Goal: Navigation & Orientation: Find specific page/section

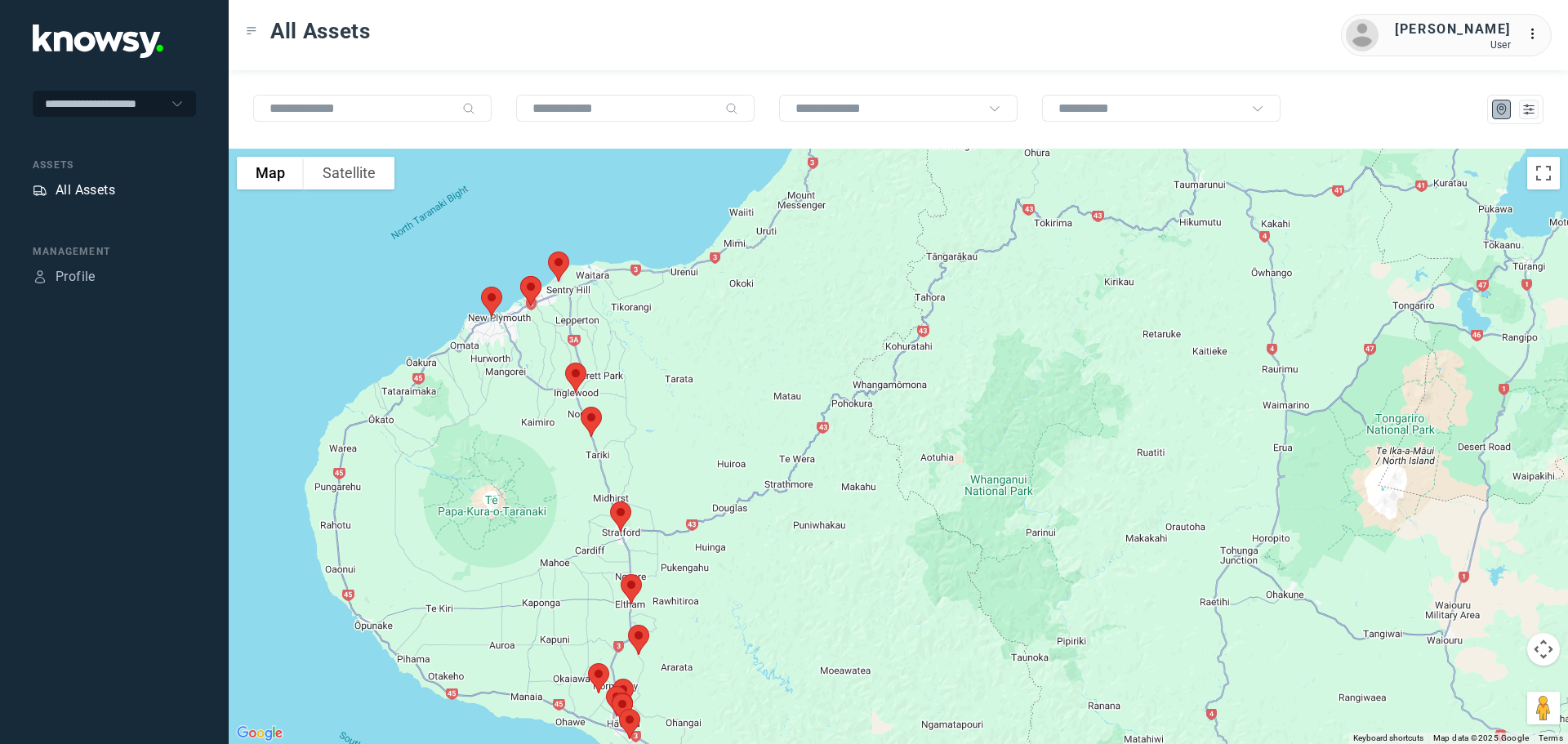
click at [84, 186] on div "All Assets" at bounding box center [86, 190] width 60 height 20
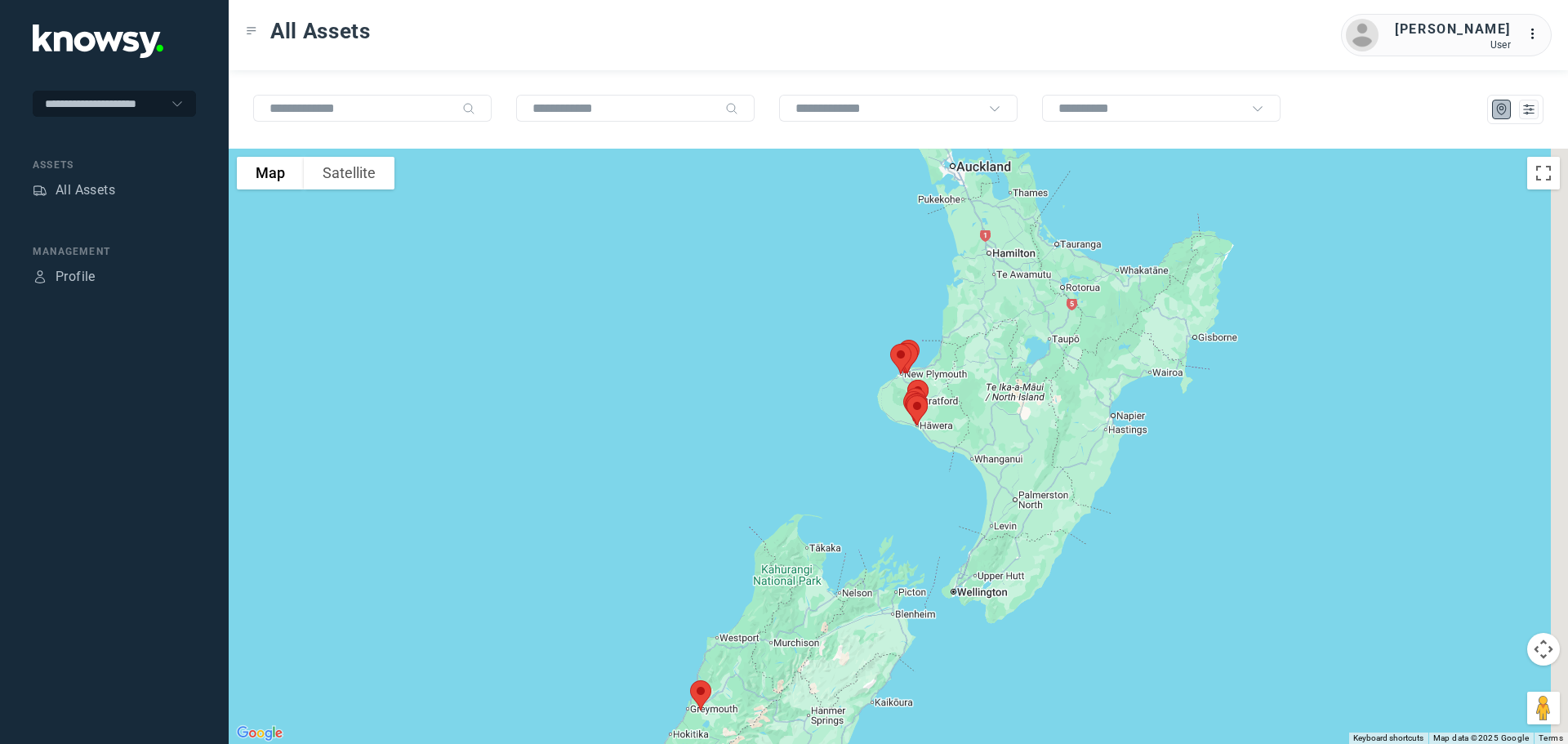
drag, startPoint x: 911, startPoint y: 316, endPoint x: 825, endPoint y: 409, distance: 126.7
click at [826, 409] on div at bounding box center [897, 446] width 1339 height 595
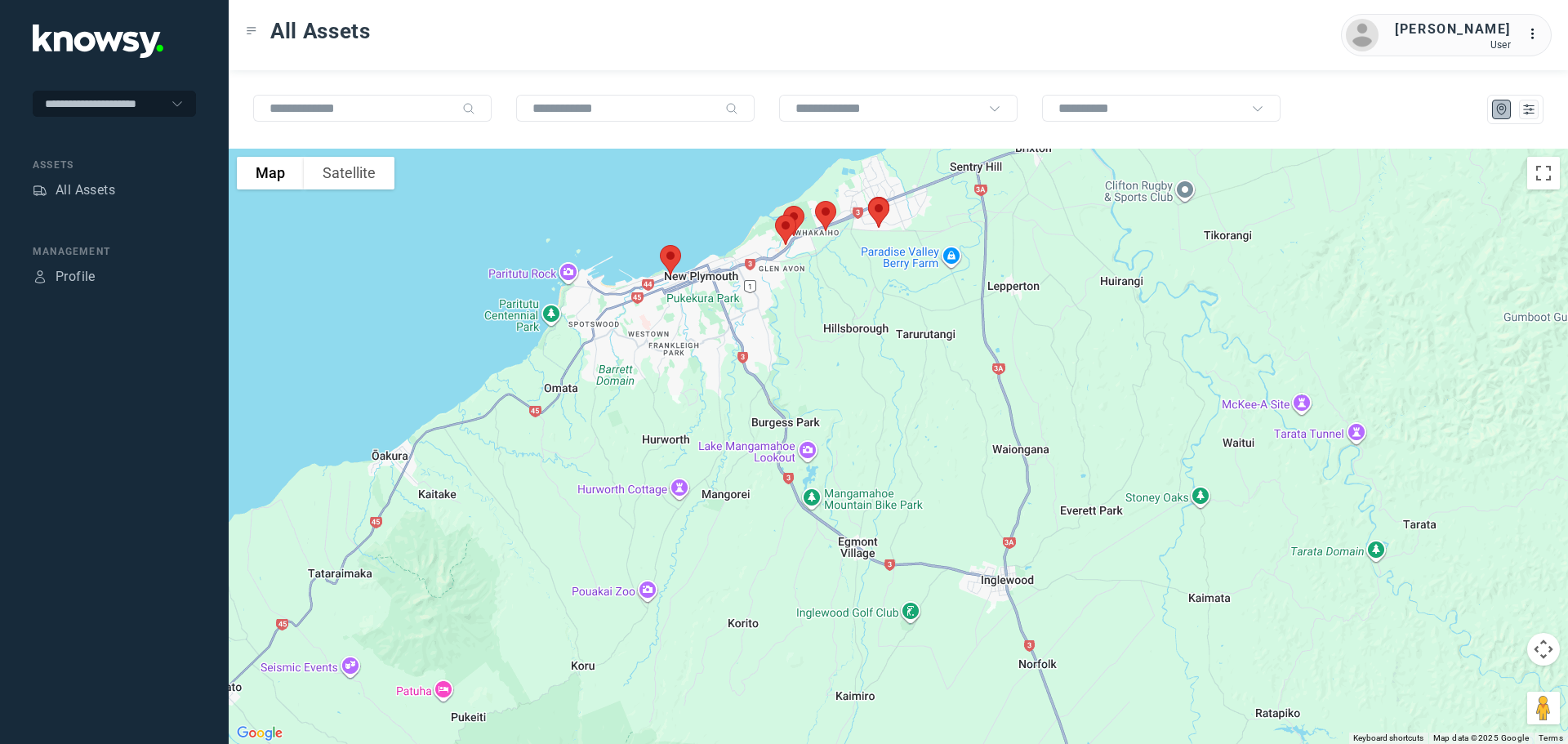
drag, startPoint x: 700, startPoint y: 370, endPoint x: 890, endPoint y: 370, distance: 190.0
click at [891, 369] on div at bounding box center [897, 446] width 1339 height 595
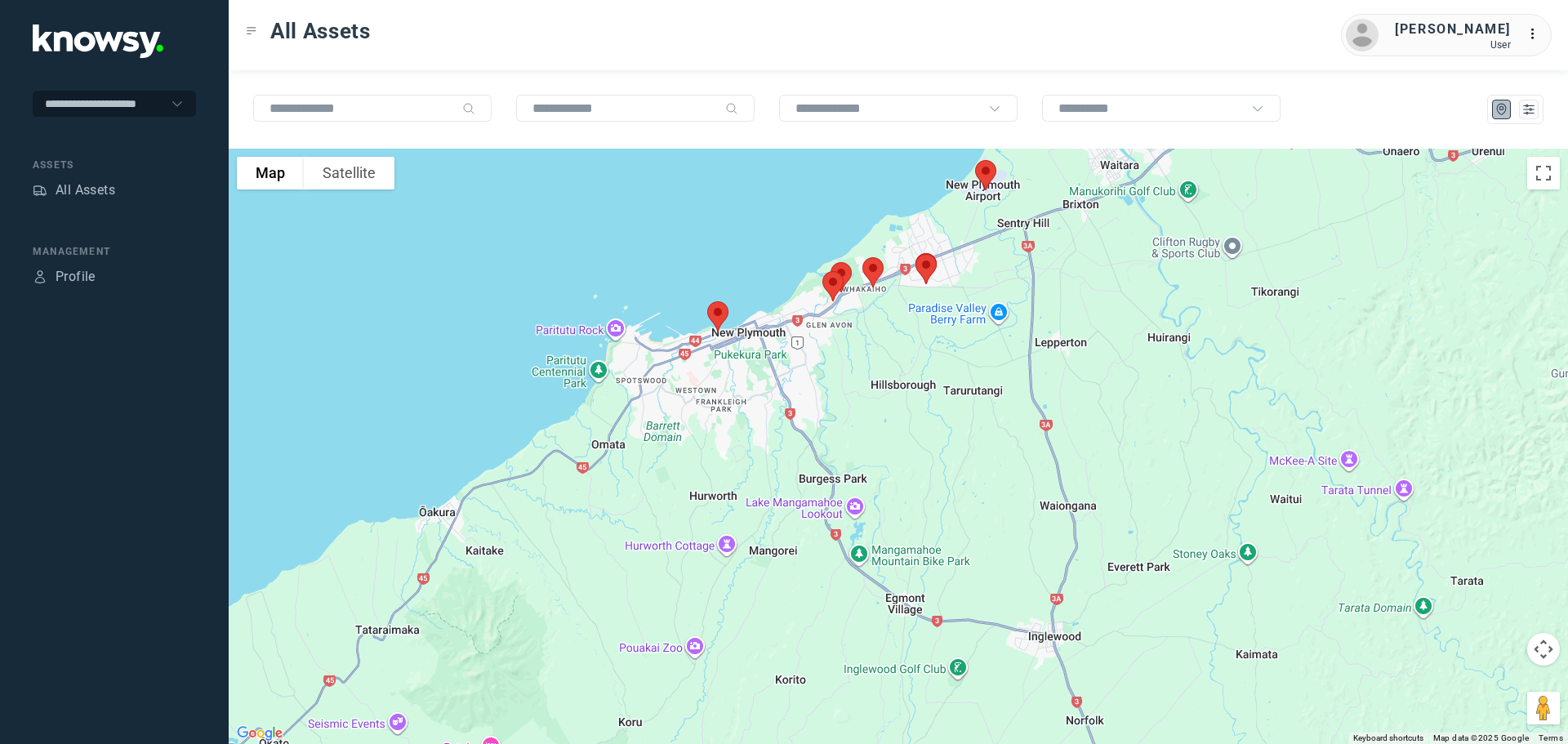
drag, startPoint x: 948, startPoint y: 309, endPoint x: 932, endPoint y: 363, distance: 56.3
click at [932, 363] on div at bounding box center [897, 446] width 1339 height 595
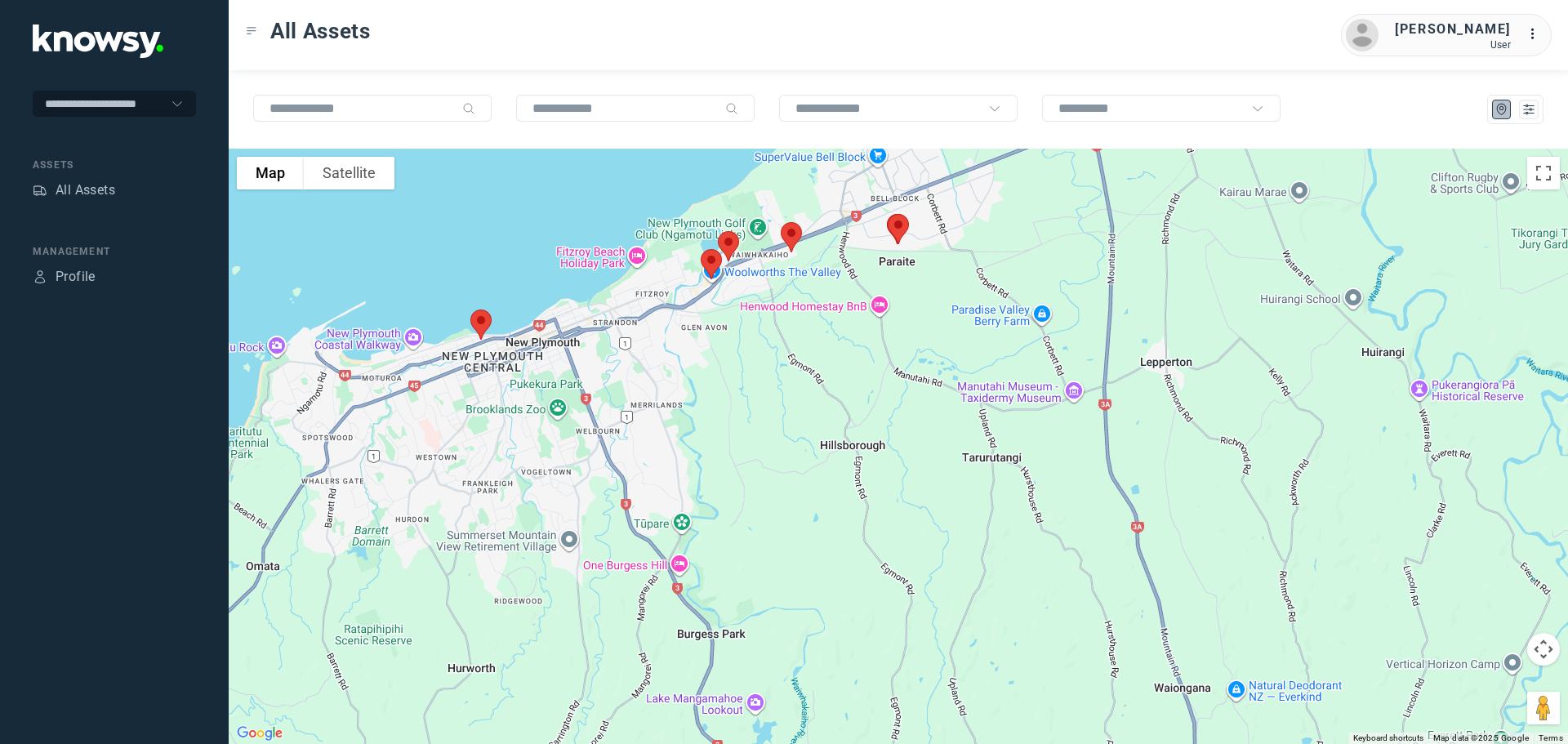
click at [900, 221] on img at bounding box center [898, 228] width 34 height 43
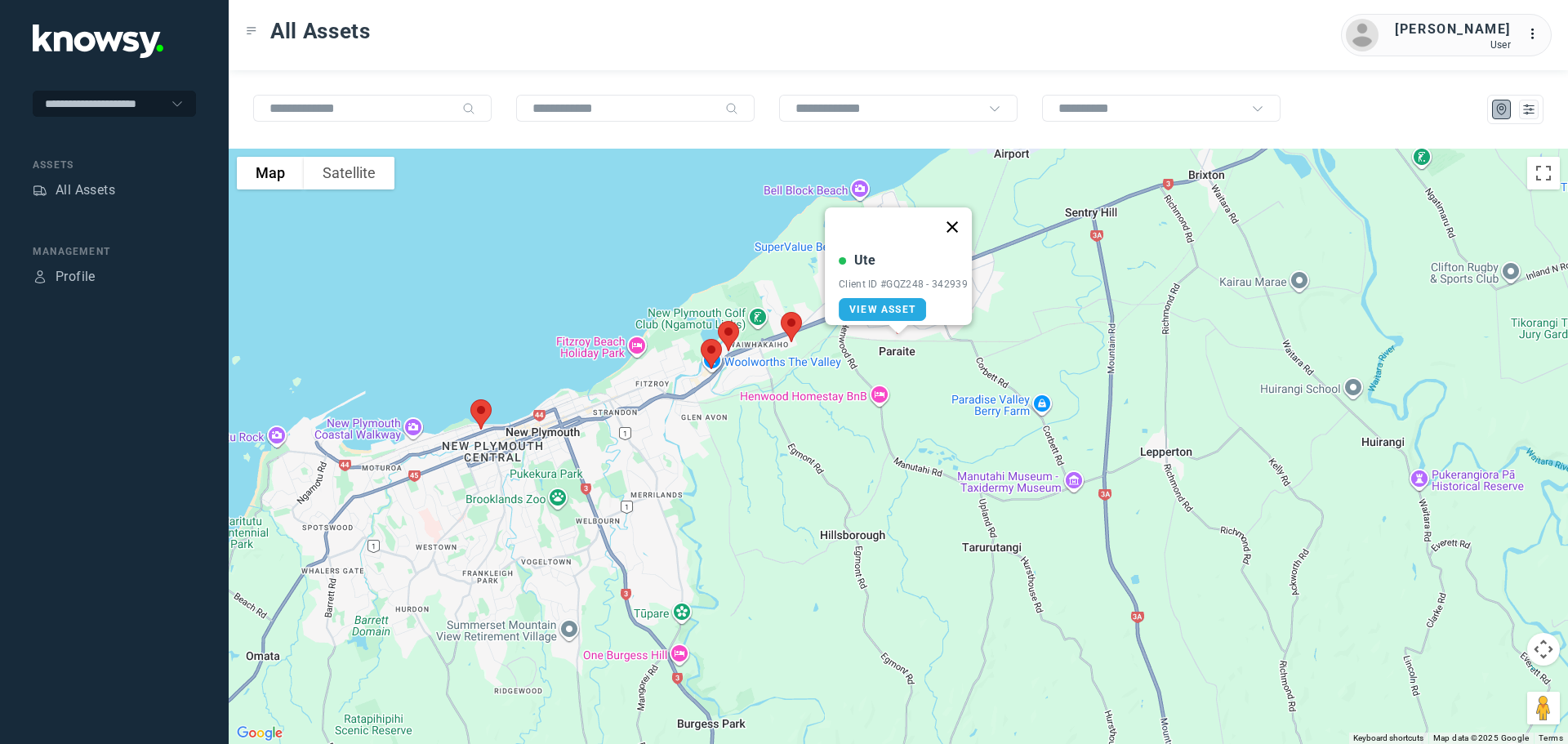
click at [960, 217] on button "Close" at bounding box center [951, 226] width 39 height 39
click at [792, 329] on img at bounding box center [790, 326] width 34 height 43
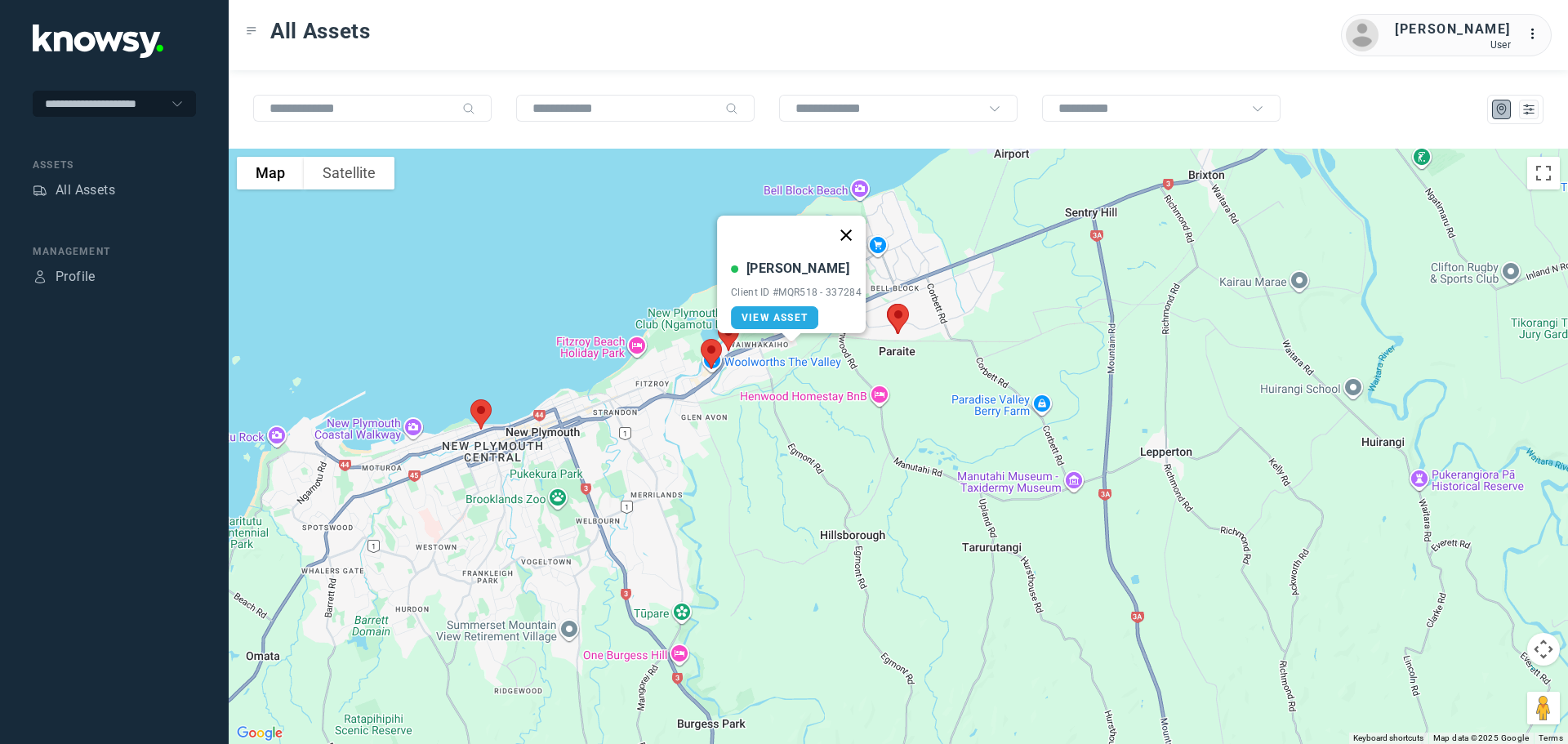
click at [850, 223] on button "Close" at bounding box center [845, 234] width 39 height 39
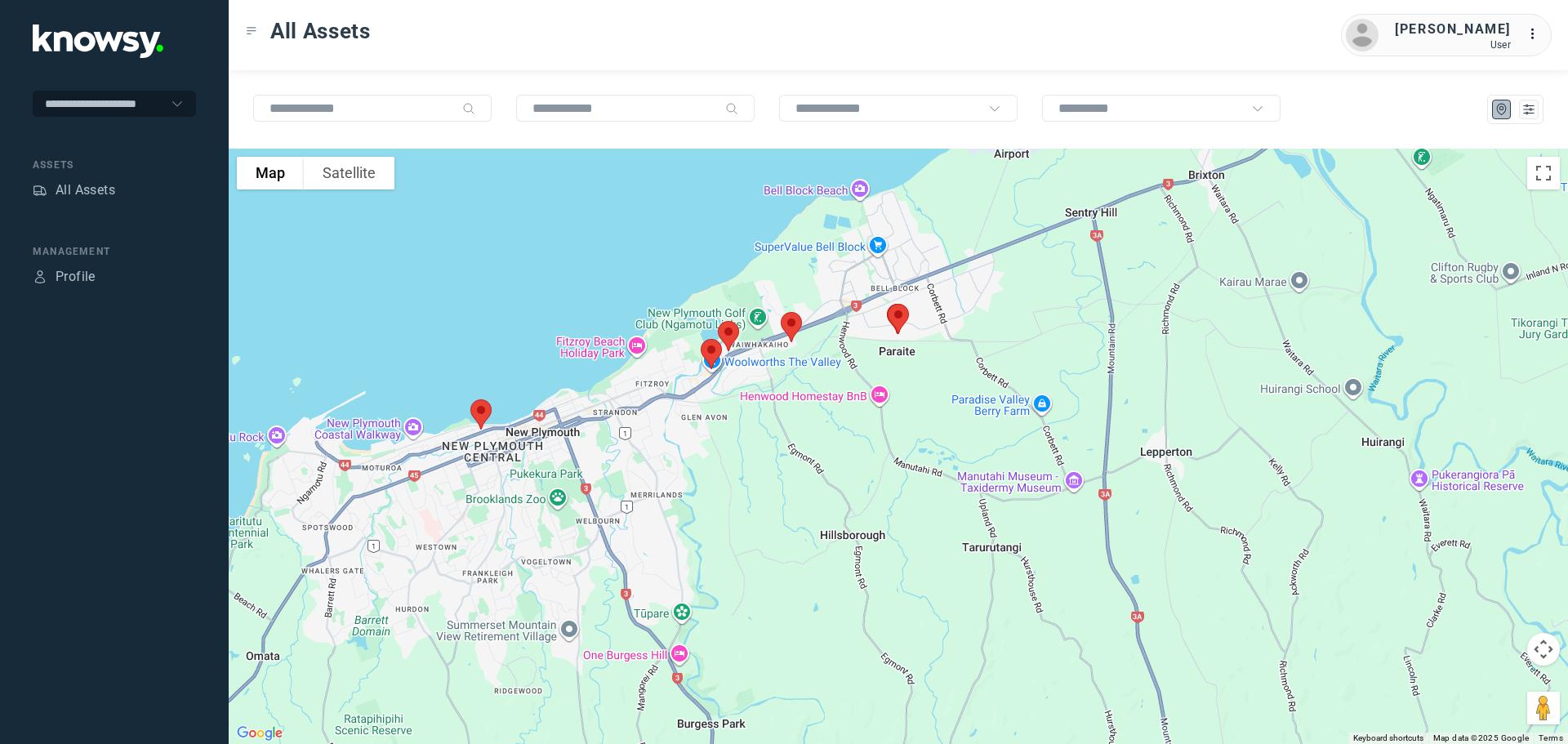
click at [724, 335] on img at bounding box center [711, 353] width 34 height 43
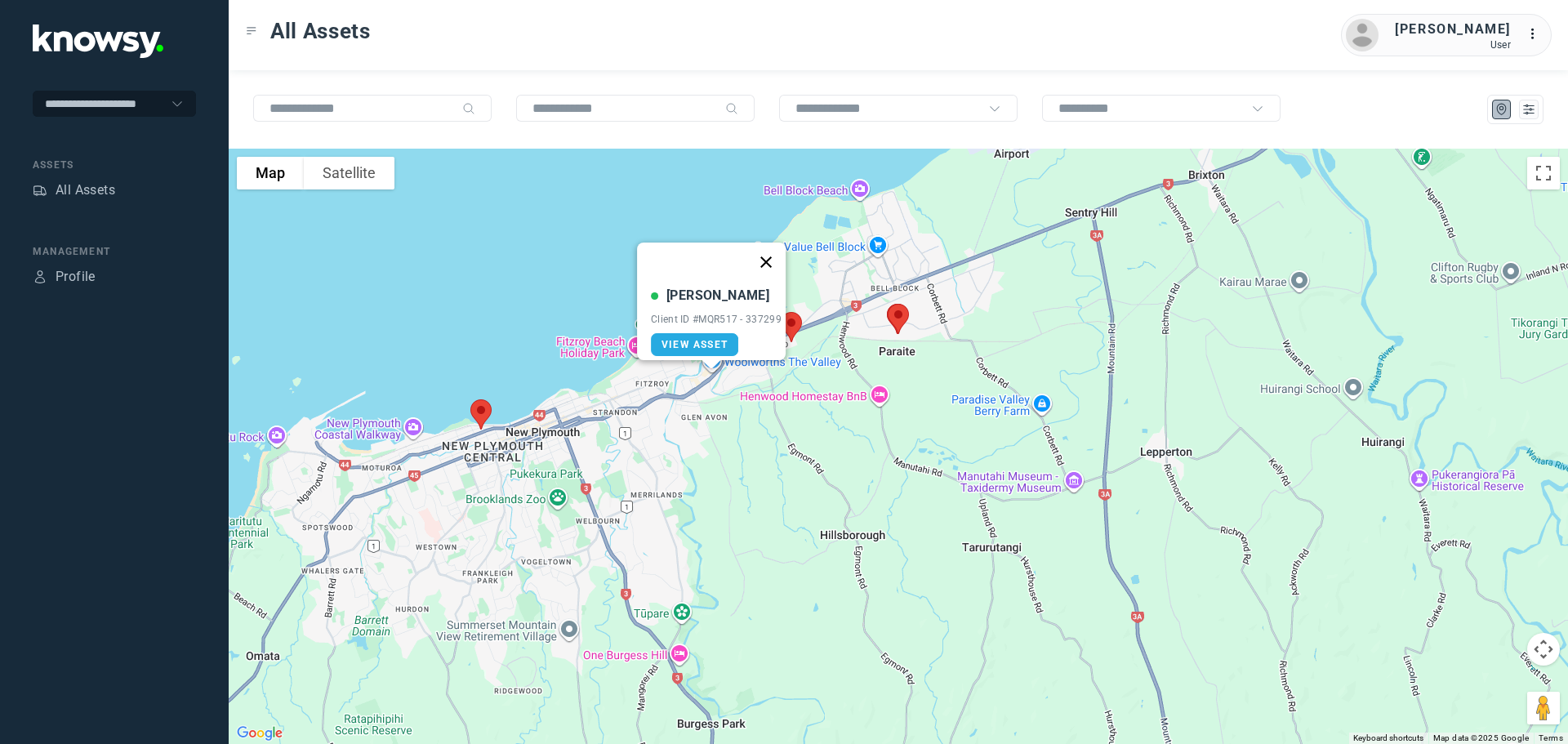
click at [770, 250] on button "Close" at bounding box center [766, 261] width 39 height 39
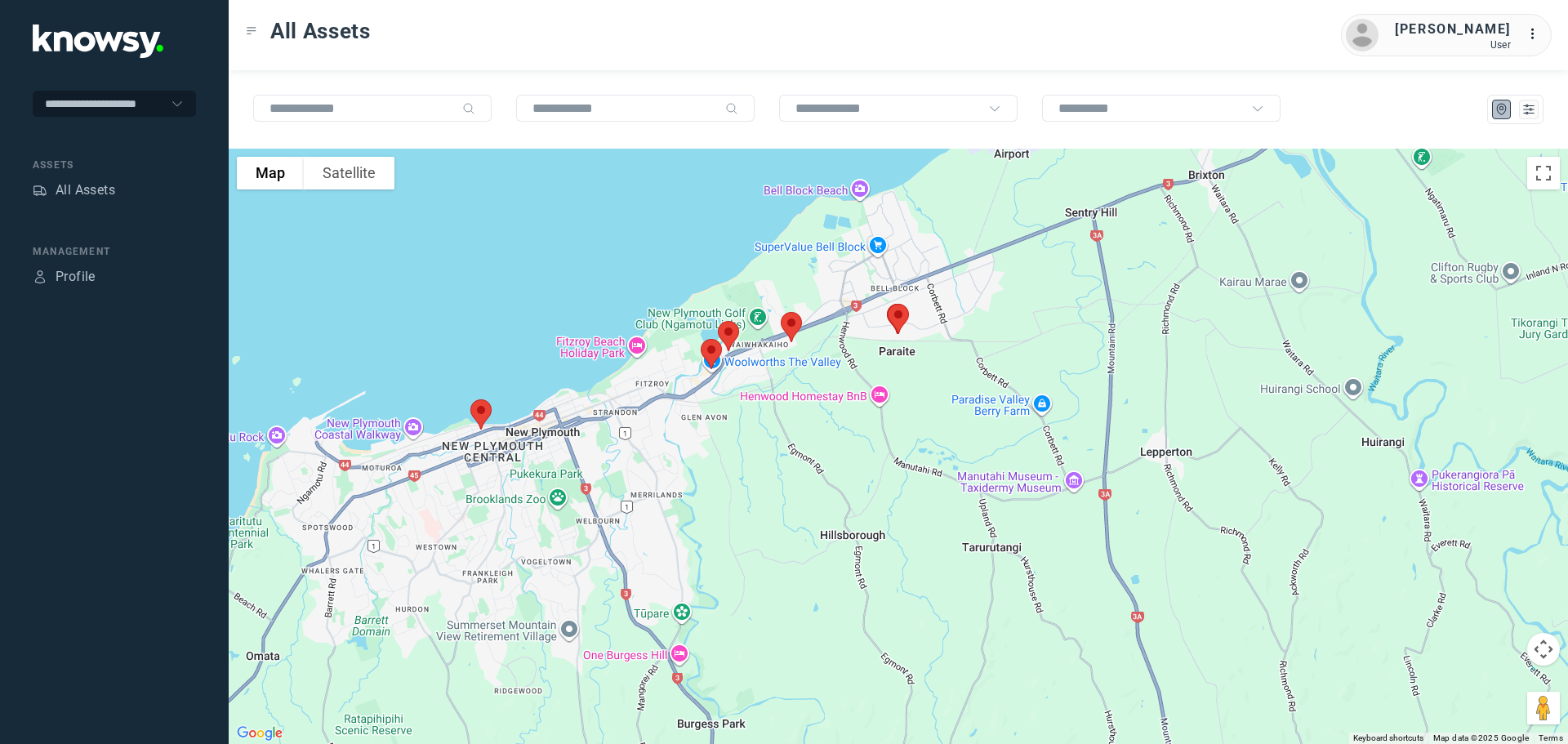
click at [711, 351] on img at bounding box center [711, 353] width 34 height 43
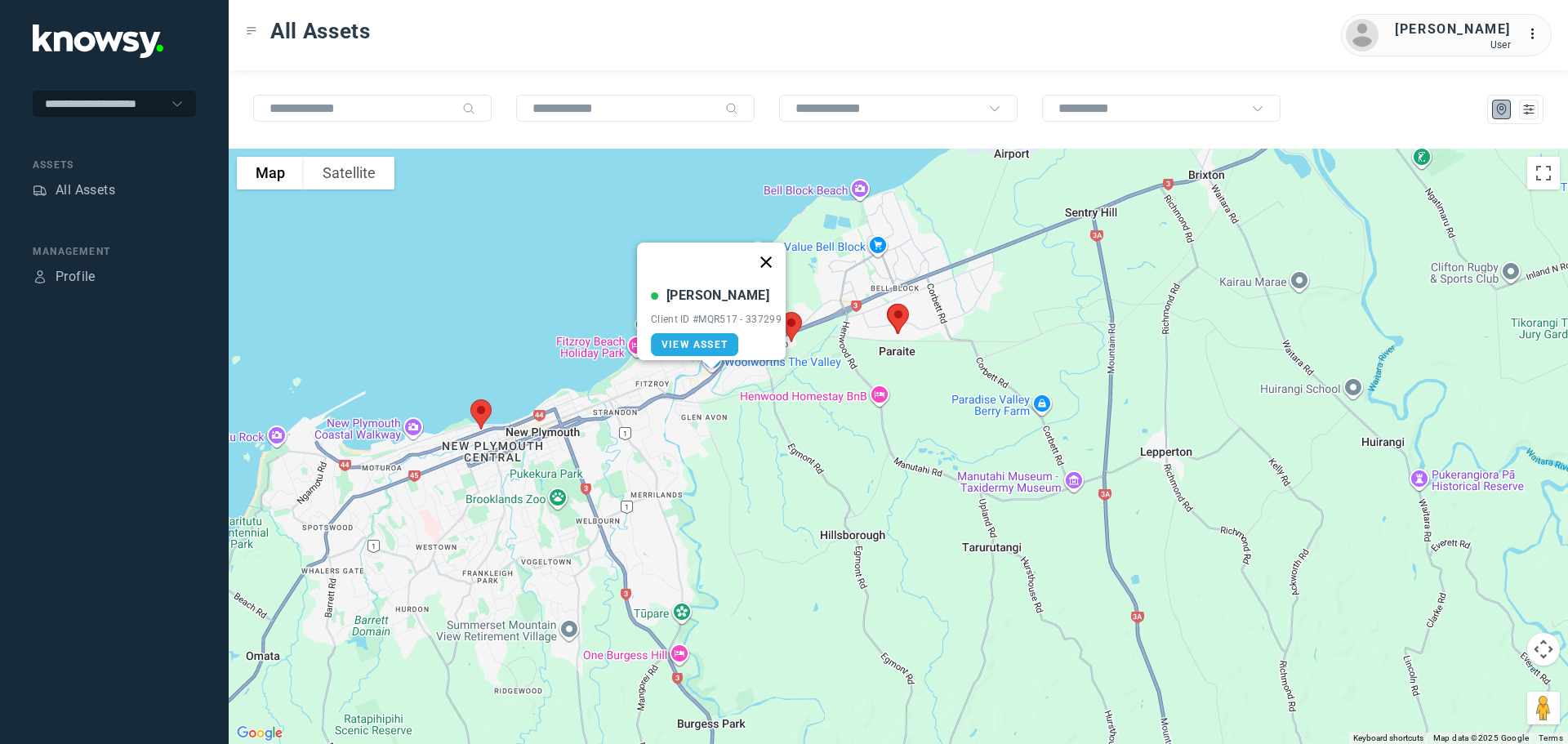
click at [770, 250] on button "Close" at bounding box center [766, 261] width 39 height 39
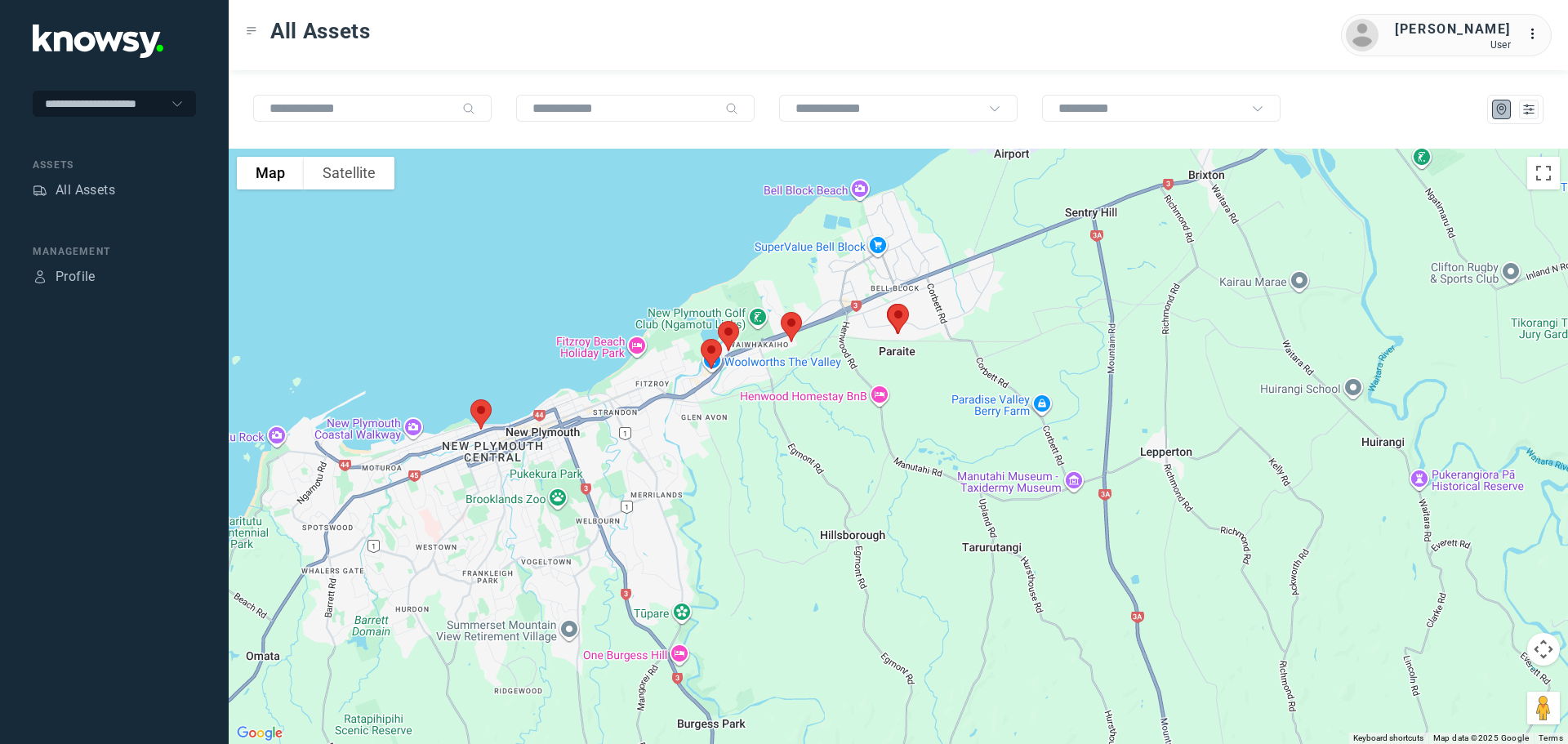
click at [732, 331] on img at bounding box center [728, 335] width 34 height 43
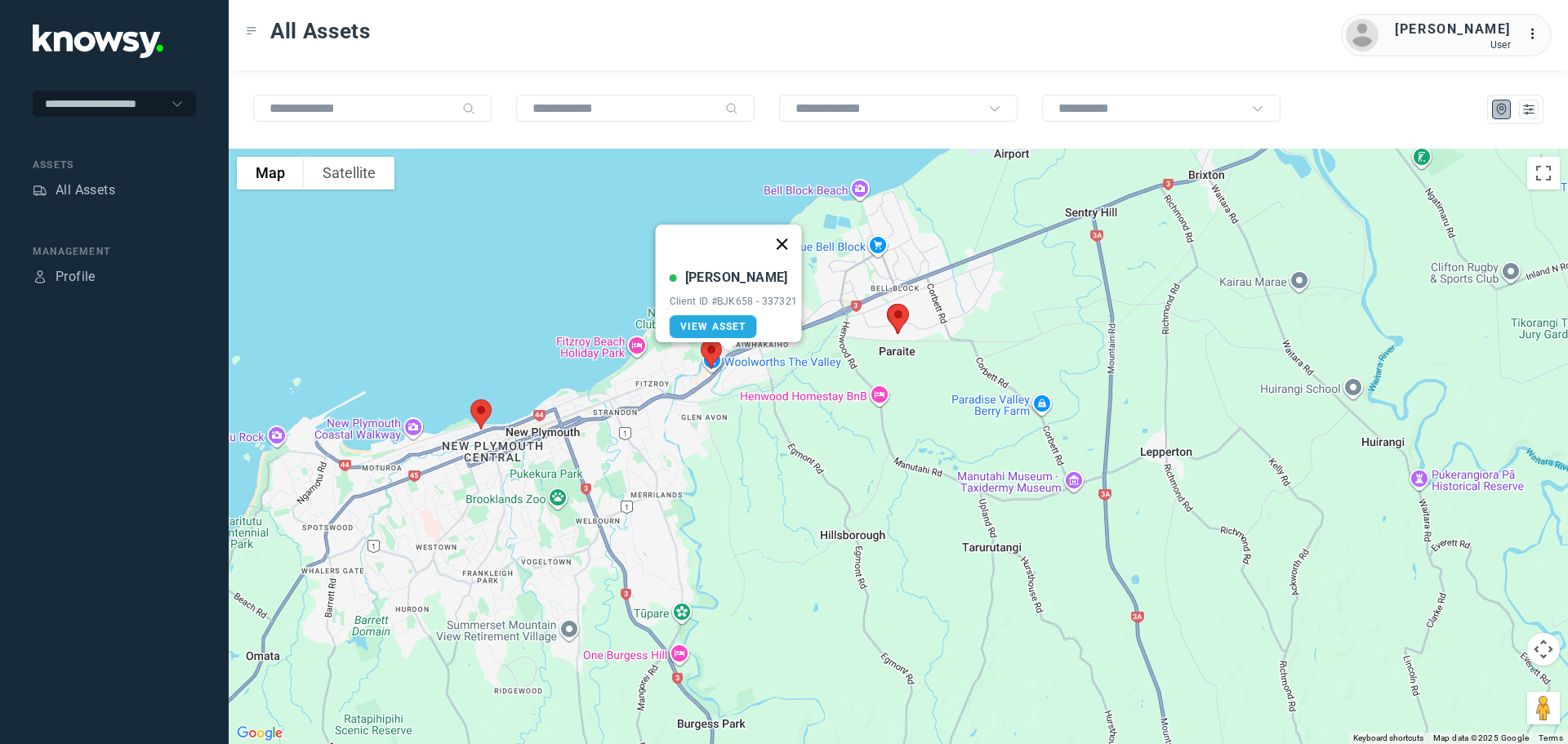
click at [782, 232] on button "Close" at bounding box center [781, 243] width 39 height 39
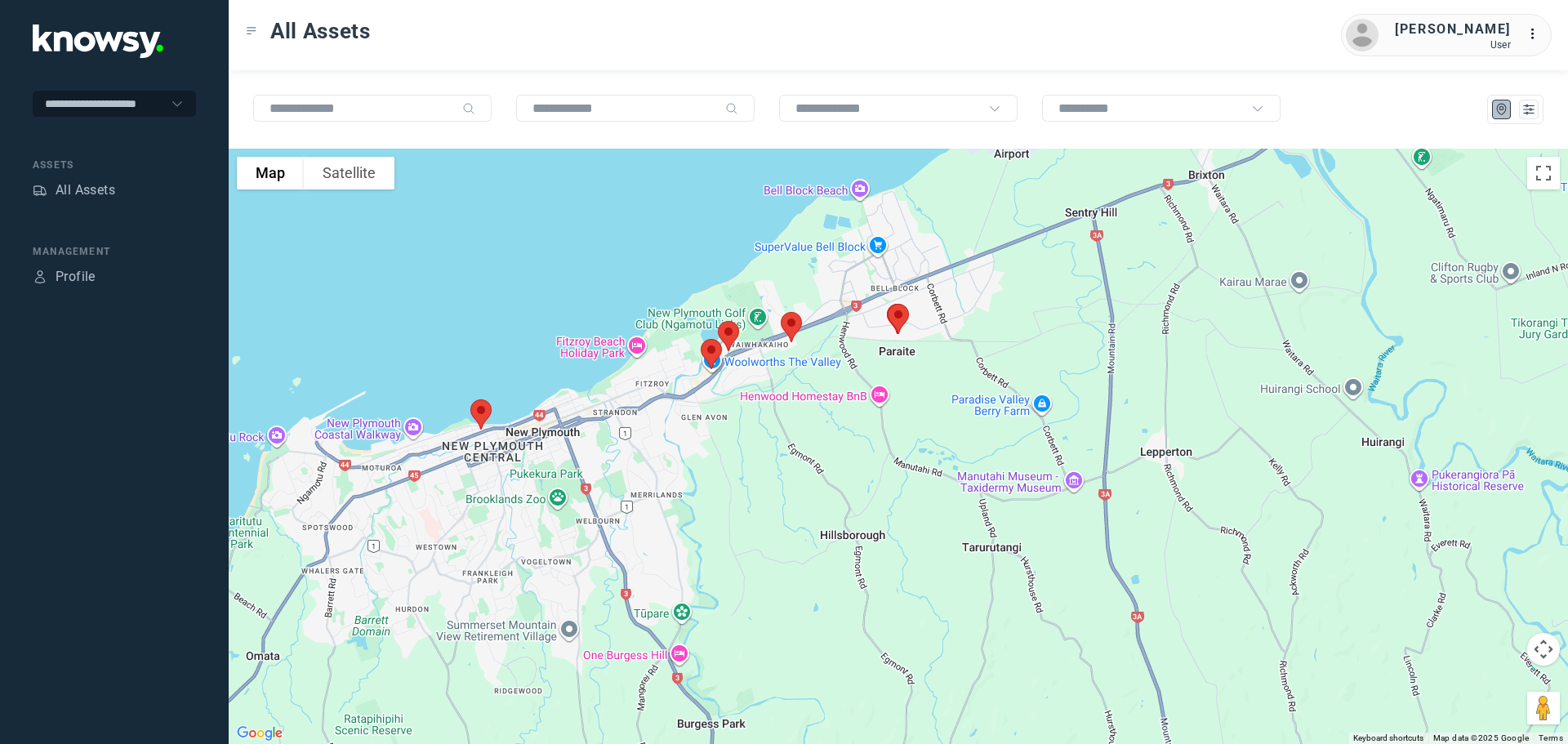
click at [476, 410] on img at bounding box center [480, 414] width 34 height 43
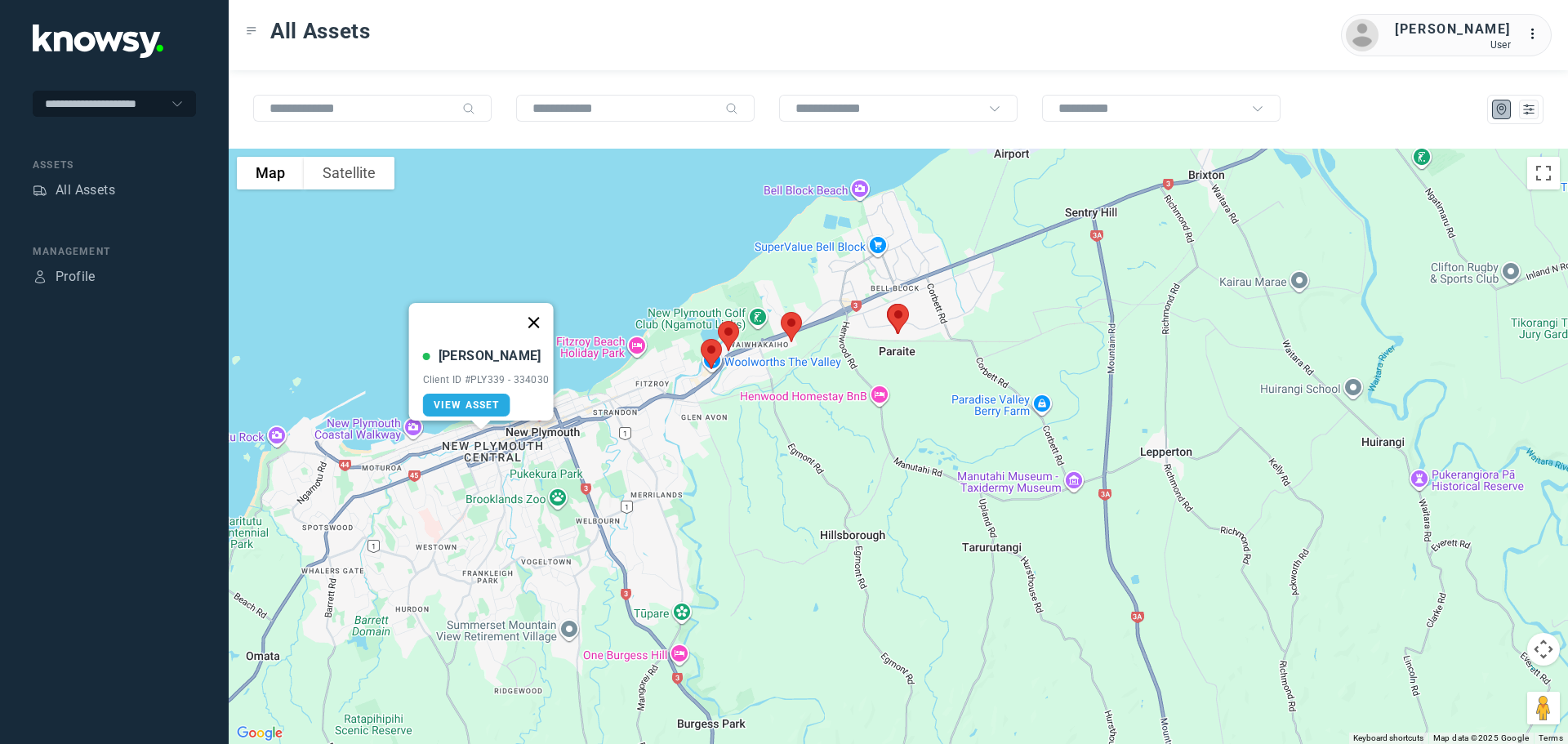
click at [542, 314] on button "Close" at bounding box center [532, 322] width 39 height 39
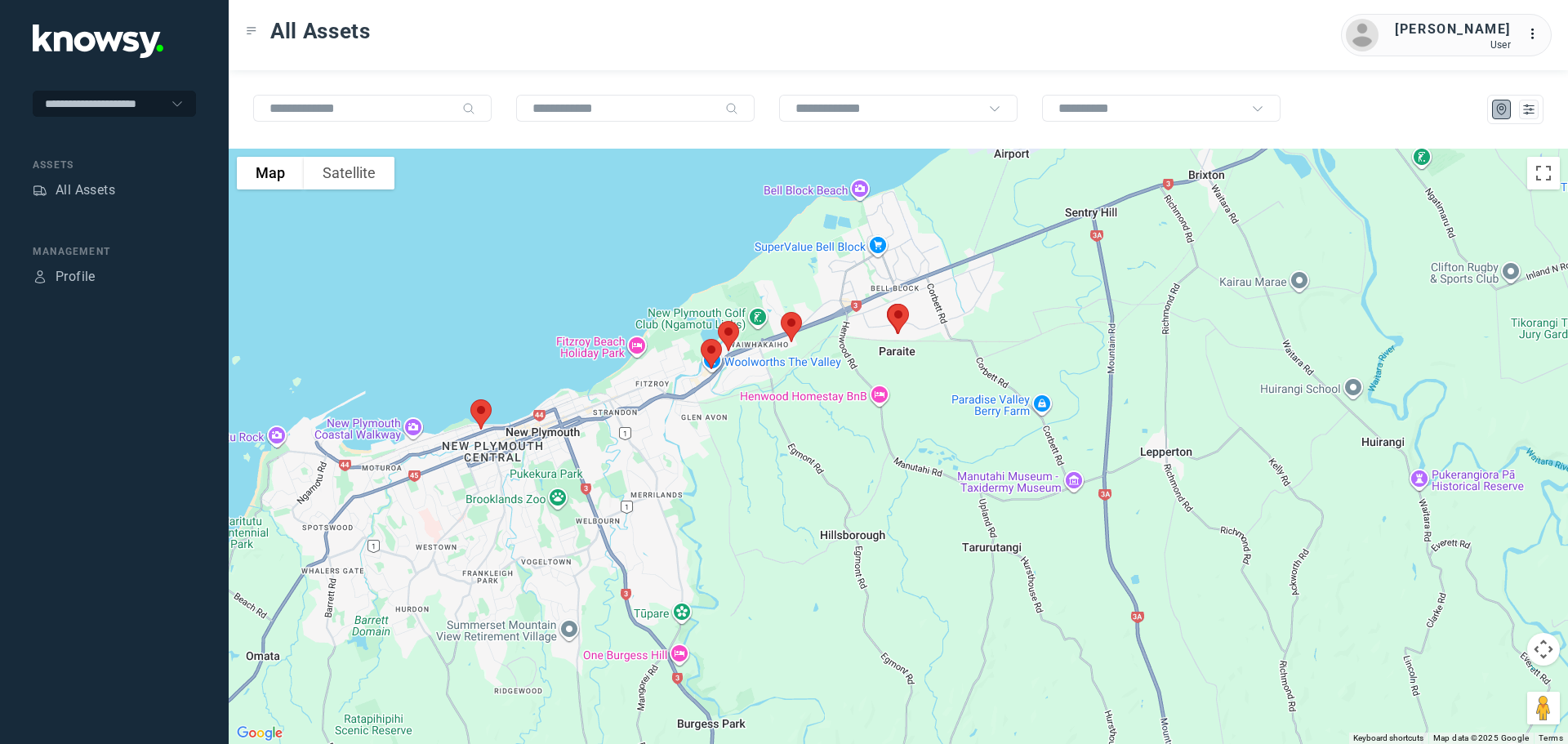
click at [711, 356] on img at bounding box center [711, 353] width 34 height 43
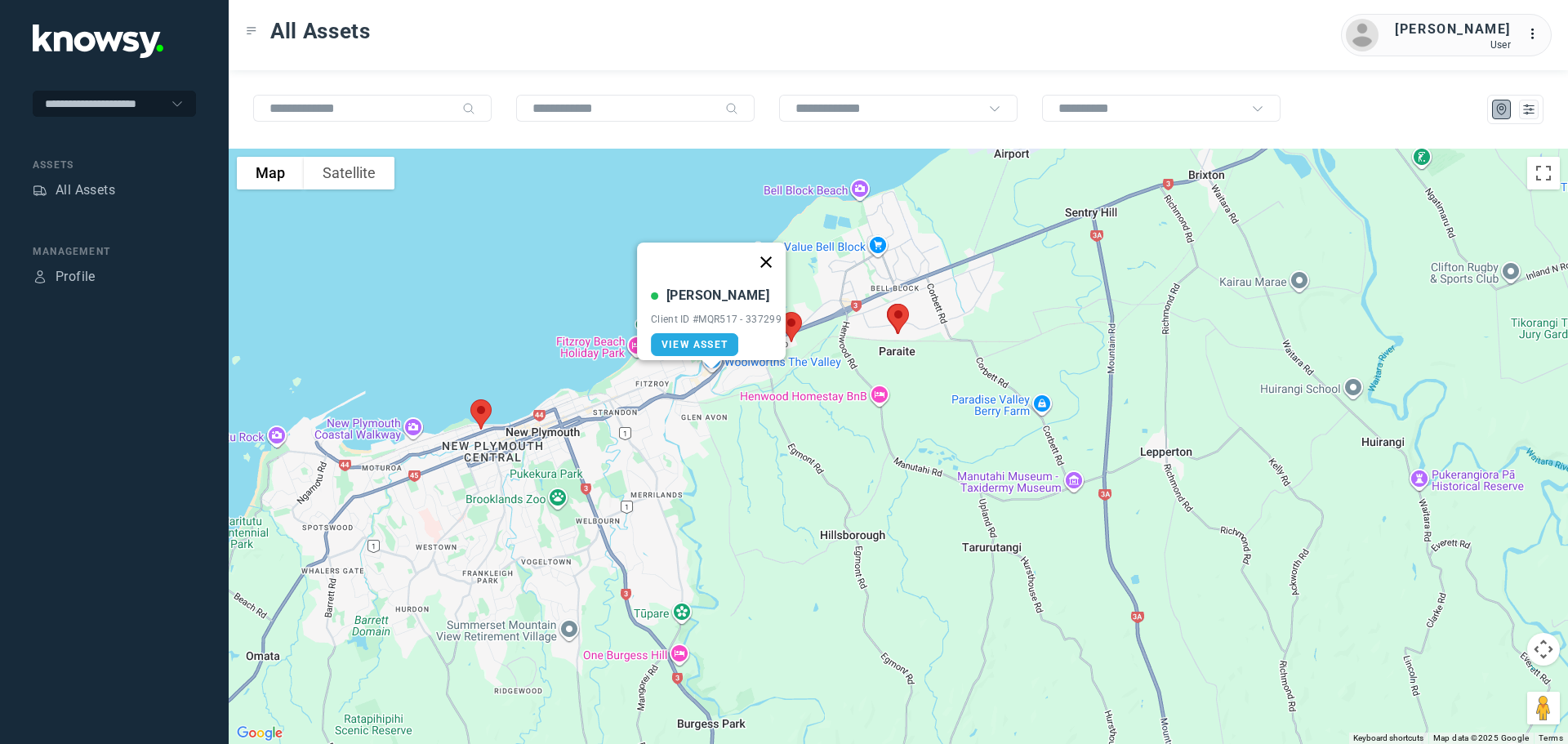
click at [770, 250] on button "Close" at bounding box center [766, 261] width 39 height 39
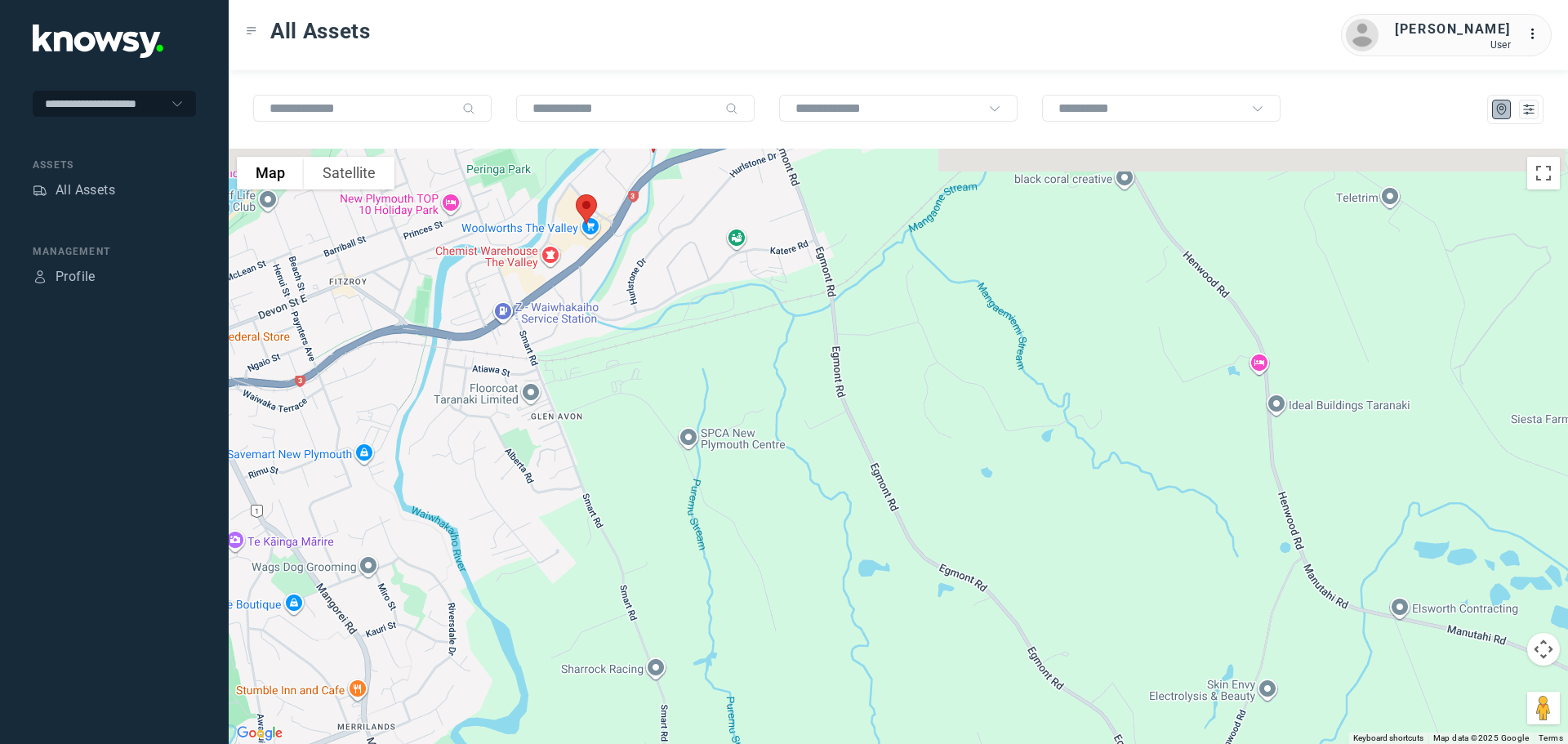
drag, startPoint x: 656, startPoint y: 259, endPoint x: 685, endPoint y: 330, distance: 76.7
click at [685, 330] on div "To navigate, press the arrow keys." at bounding box center [897, 446] width 1339 height 595
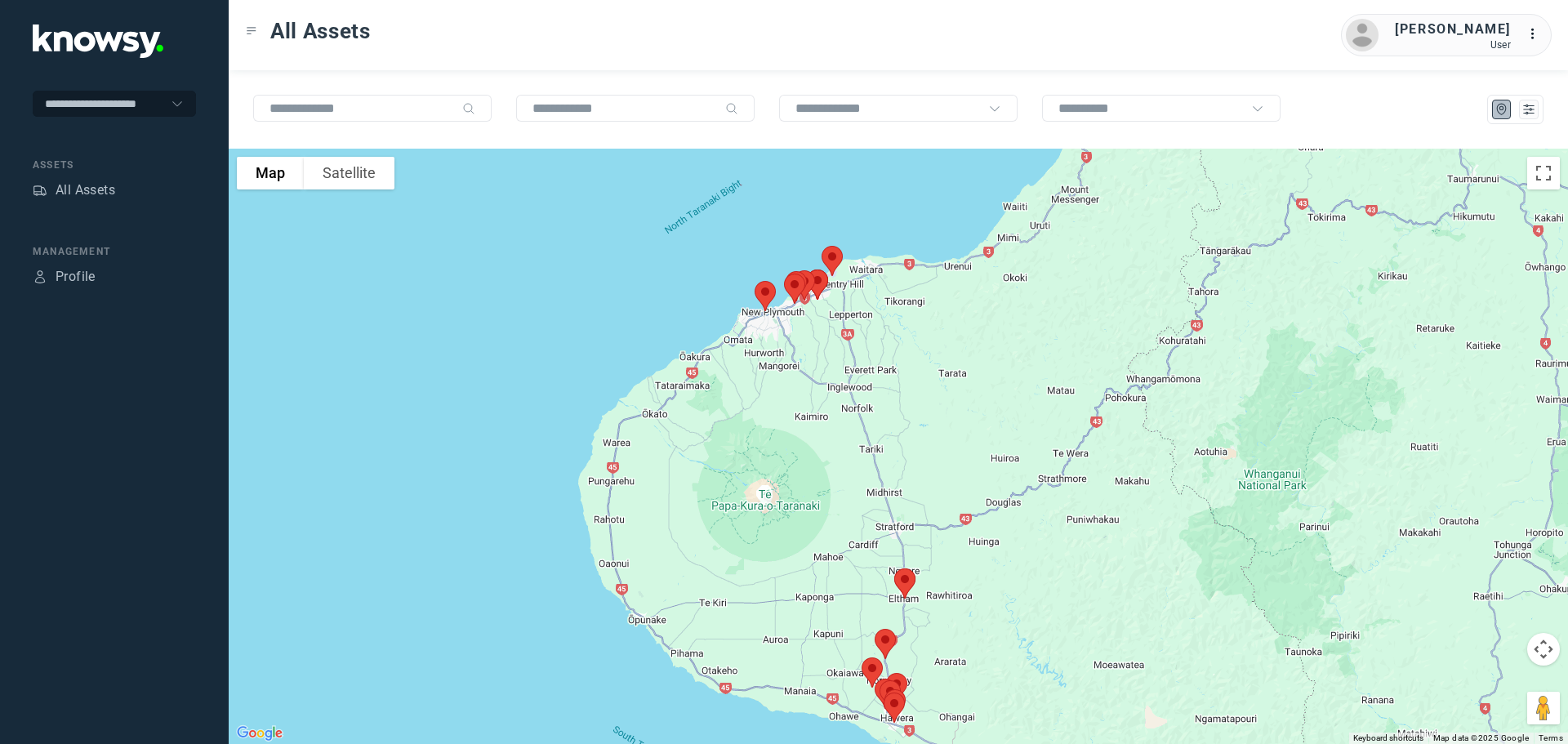
drag, startPoint x: 833, startPoint y: 533, endPoint x: 814, endPoint y: 336, distance: 197.9
click at [814, 336] on div at bounding box center [897, 446] width 1339 height 595
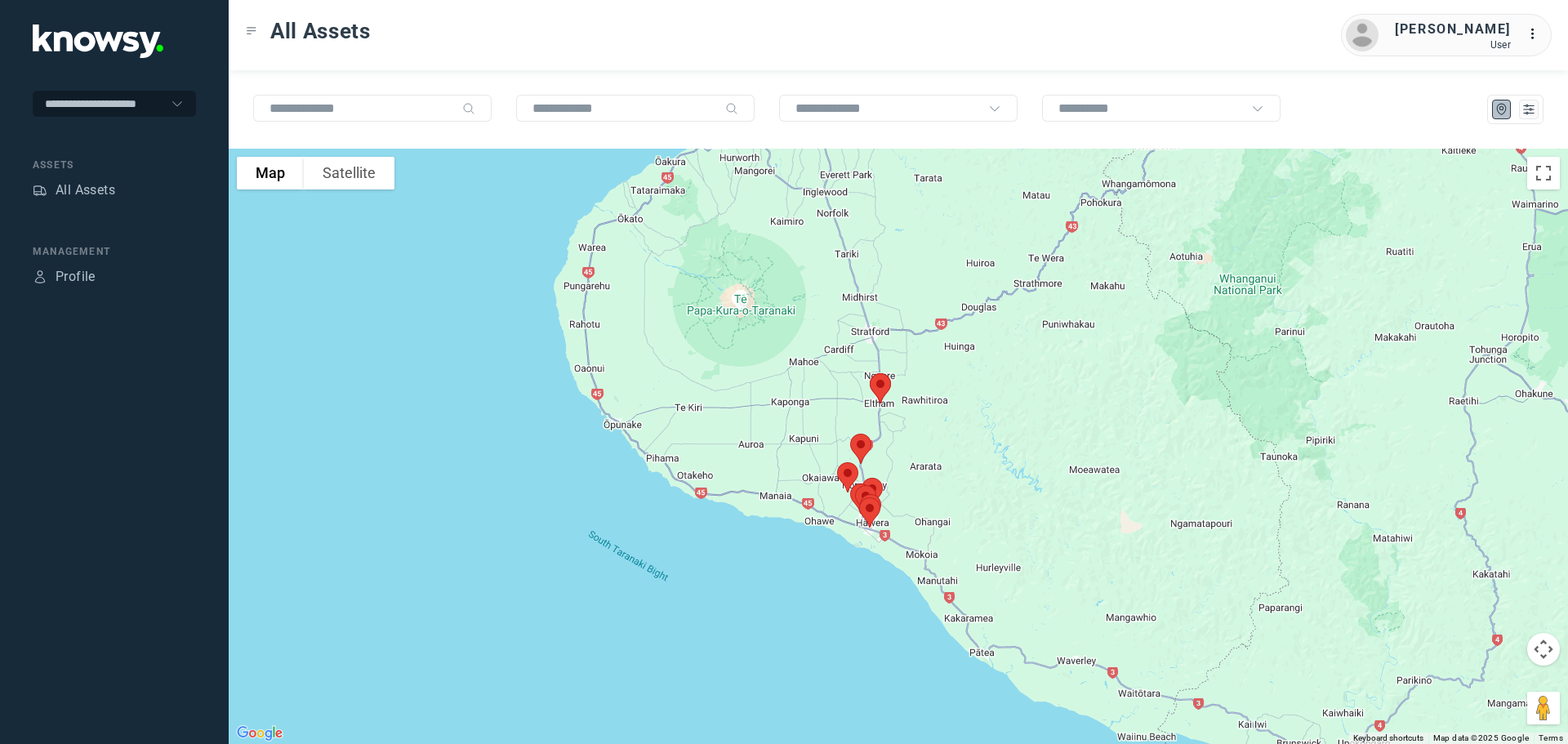
drag, startPoint x: 921, startPoint y: 500, endPoint x: 913, endPoint y: 447, distance: 53.6
click at [913, 447] on div at bounding box center [897, 446] width 1339 height 595
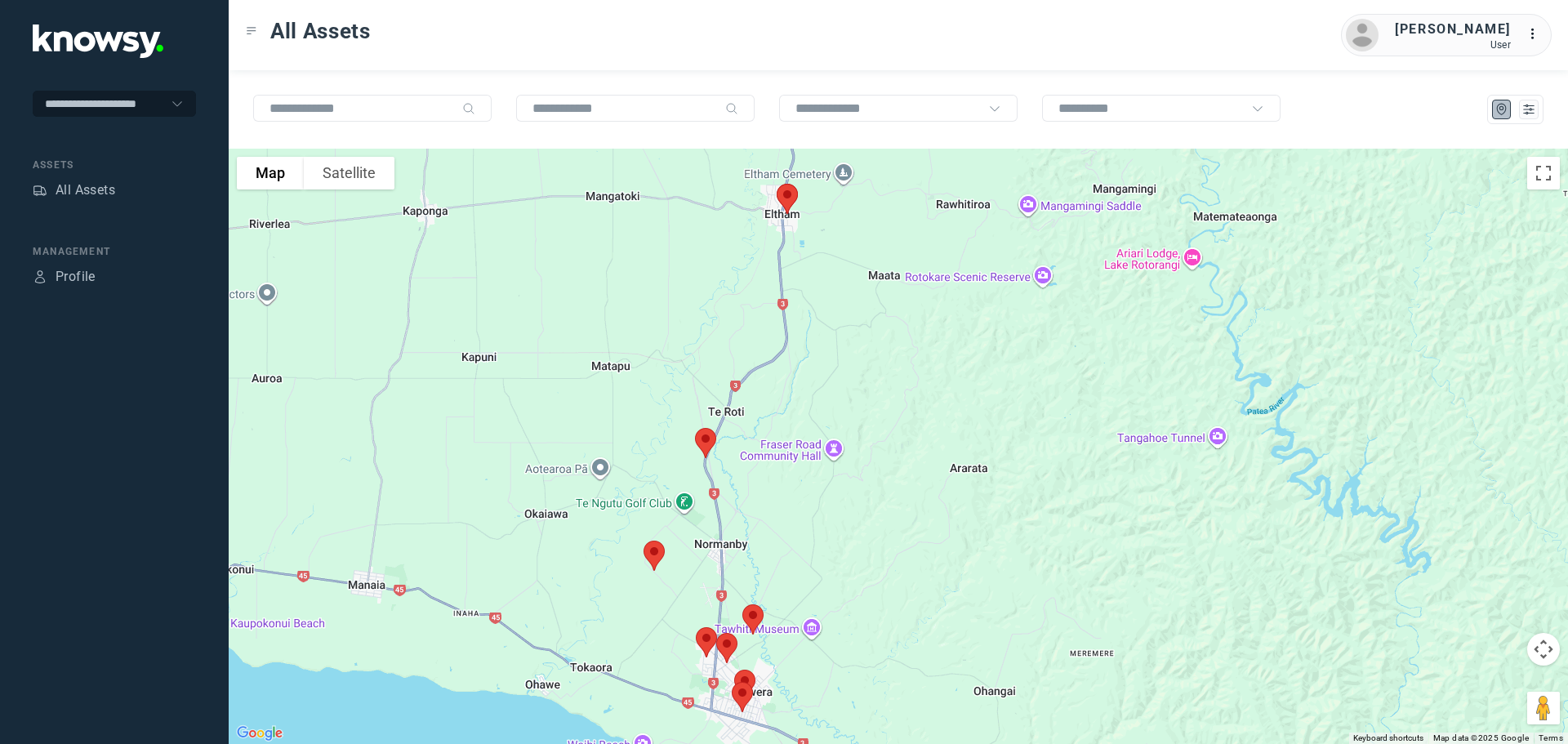
click at [705, 440] on img at bounding box center [705, 443] width 34 height 43
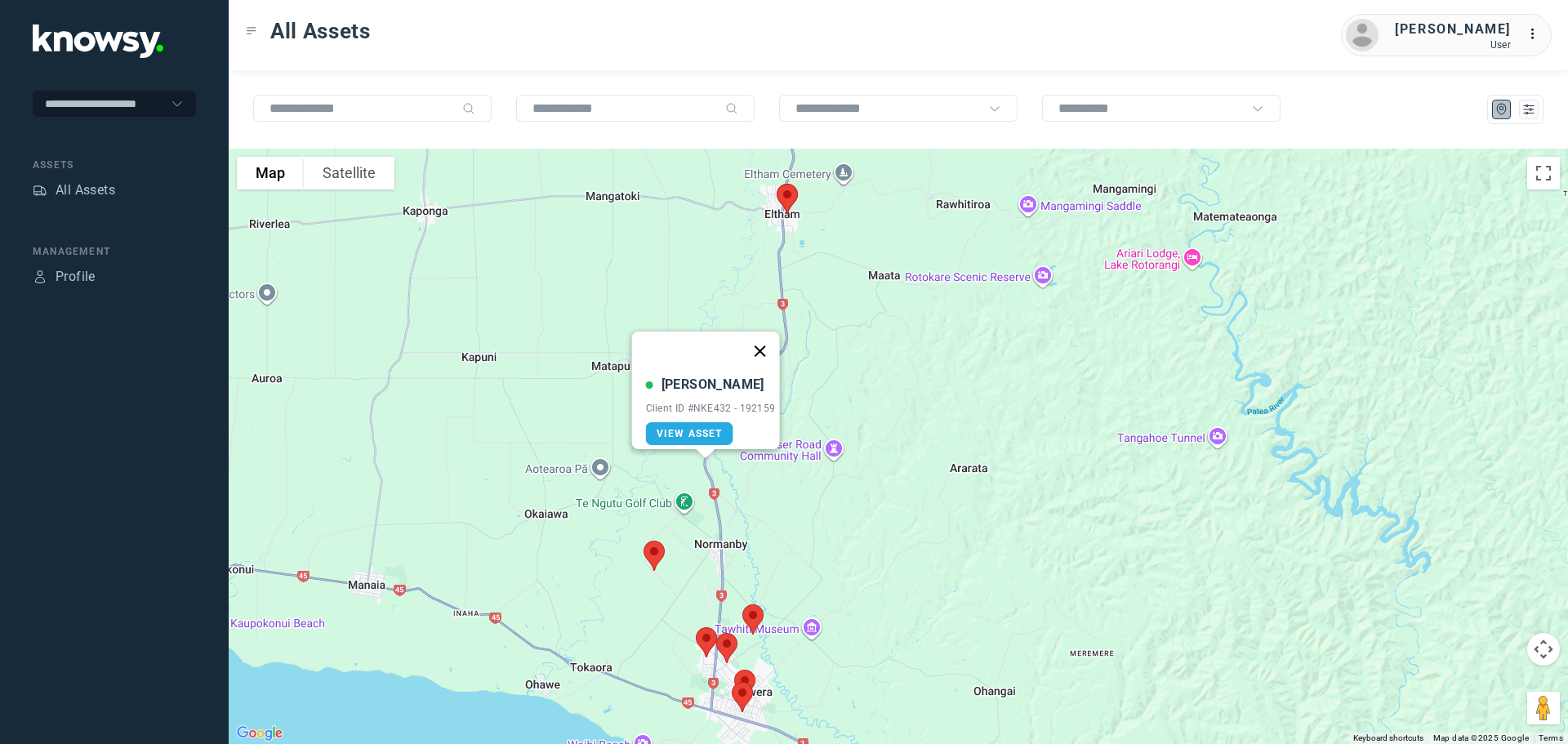
click at [768, 342] on button "Close" at bounding box center [759, 351] width 39 height 39
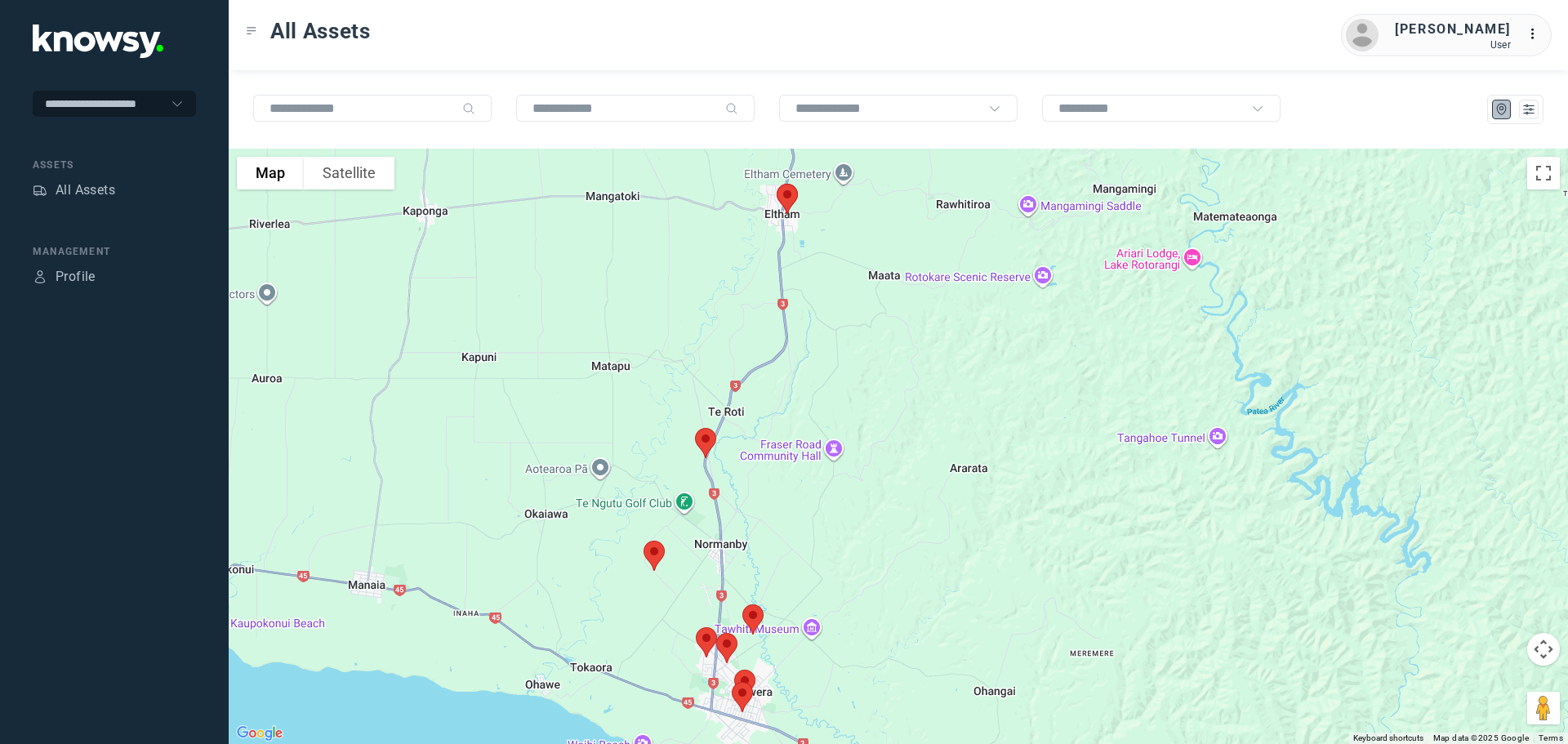
click at [658, 546] on img at bounding box center [654, 556] width 34 height 43
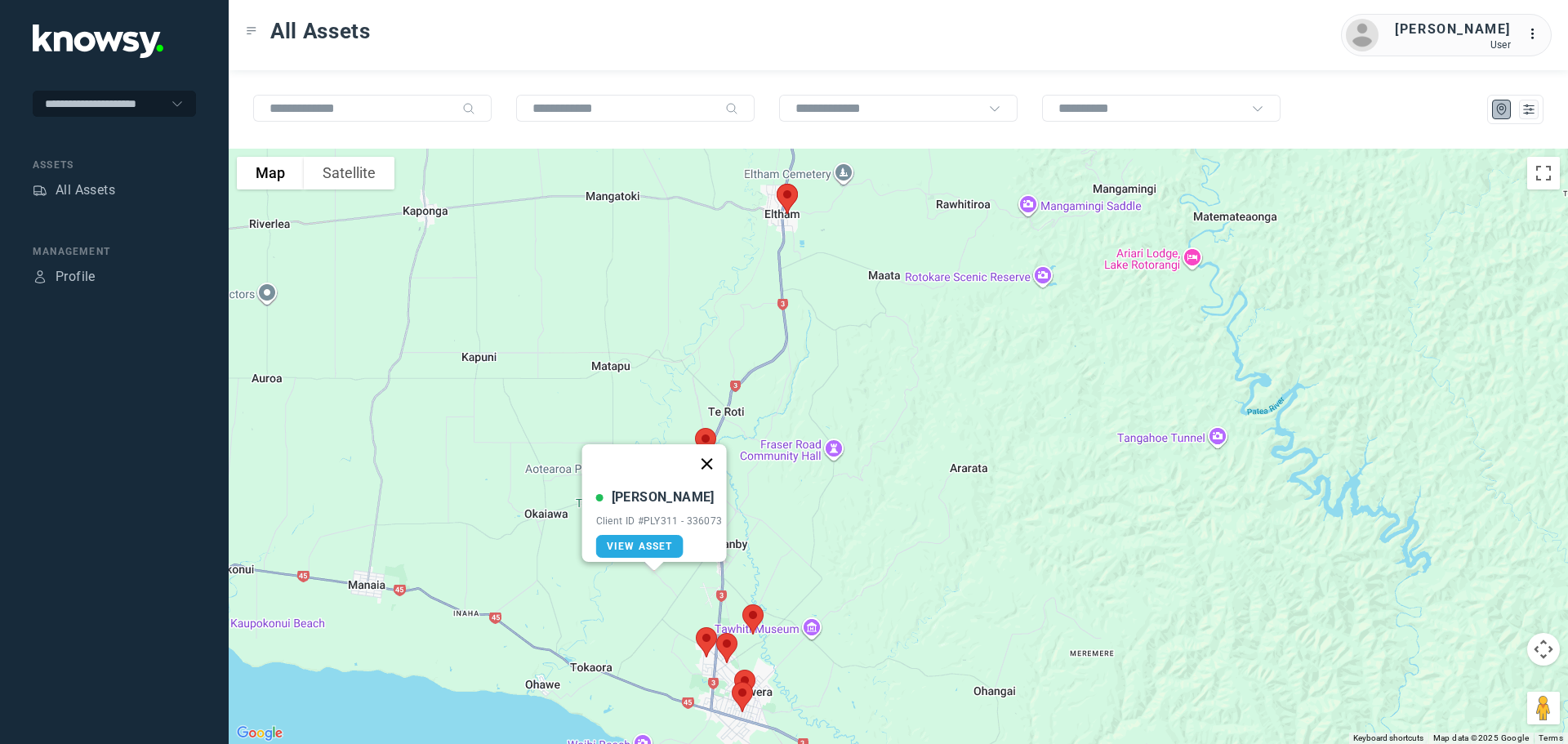
click at [714, 445] on button "Close" at bounding box center [706, 464] width 39 height 39
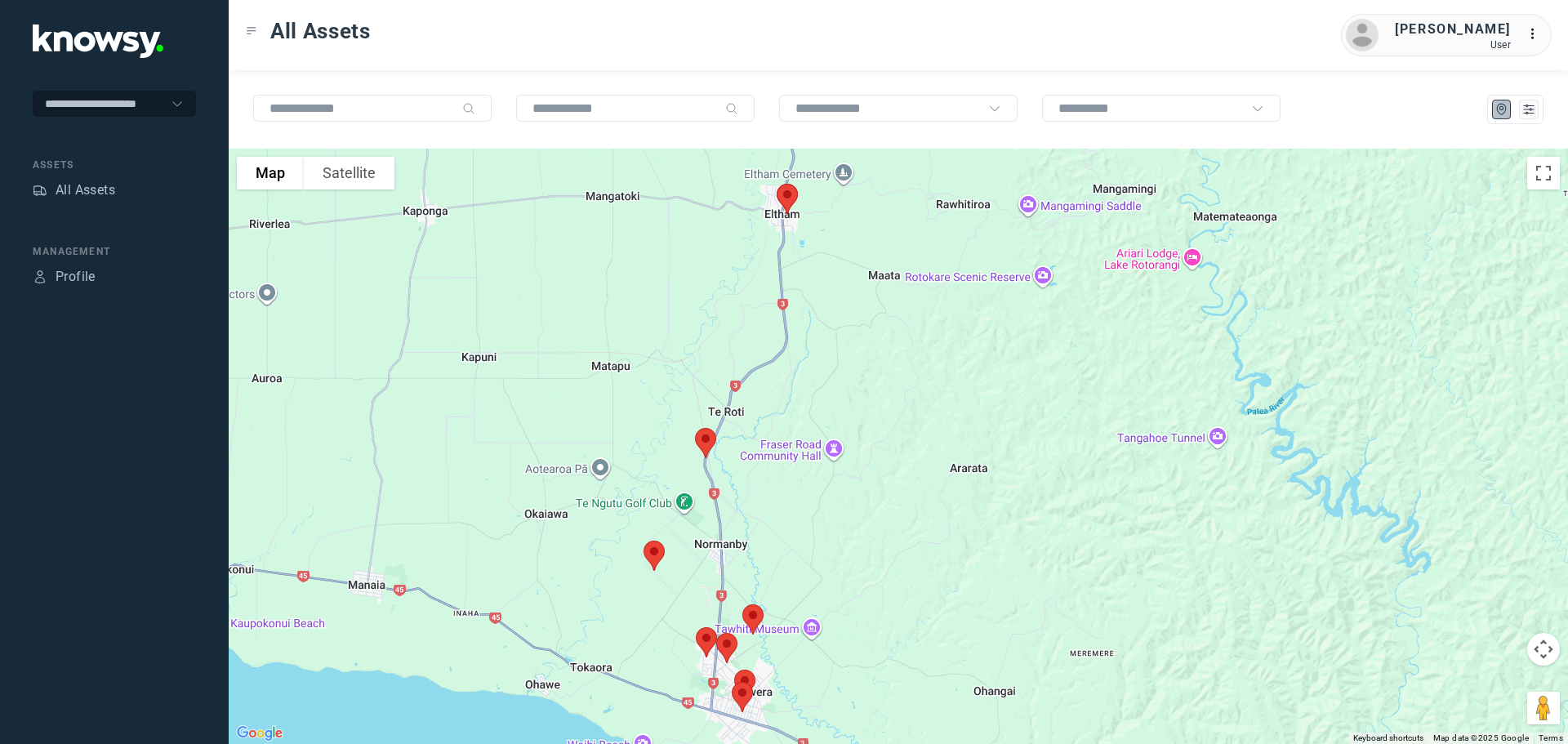
click at [756, 616] on img at bounding box center [753, 619] width 34 height 43
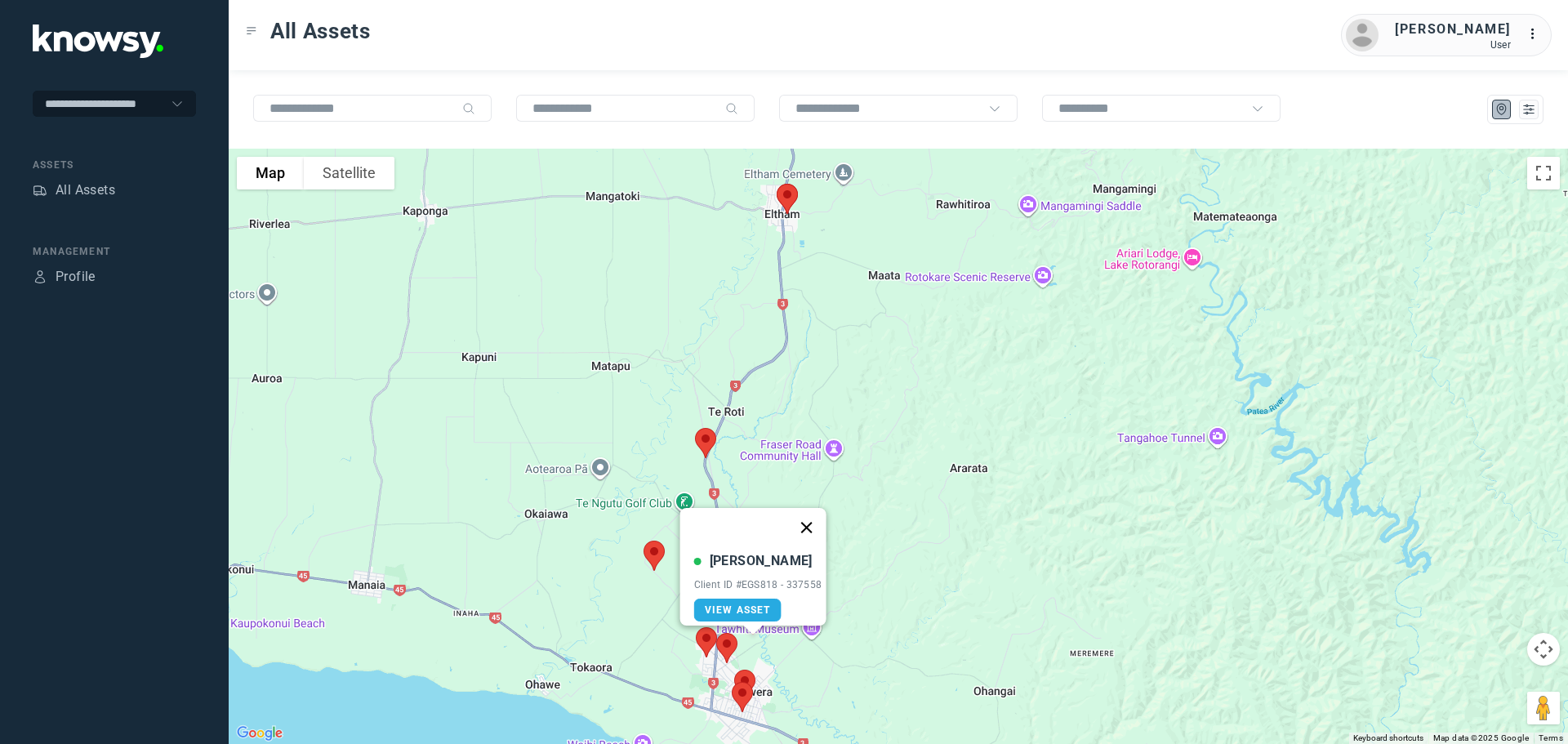
click at [811, 518] on button "Close" at bounding box center [805, 527] width 39 height 39
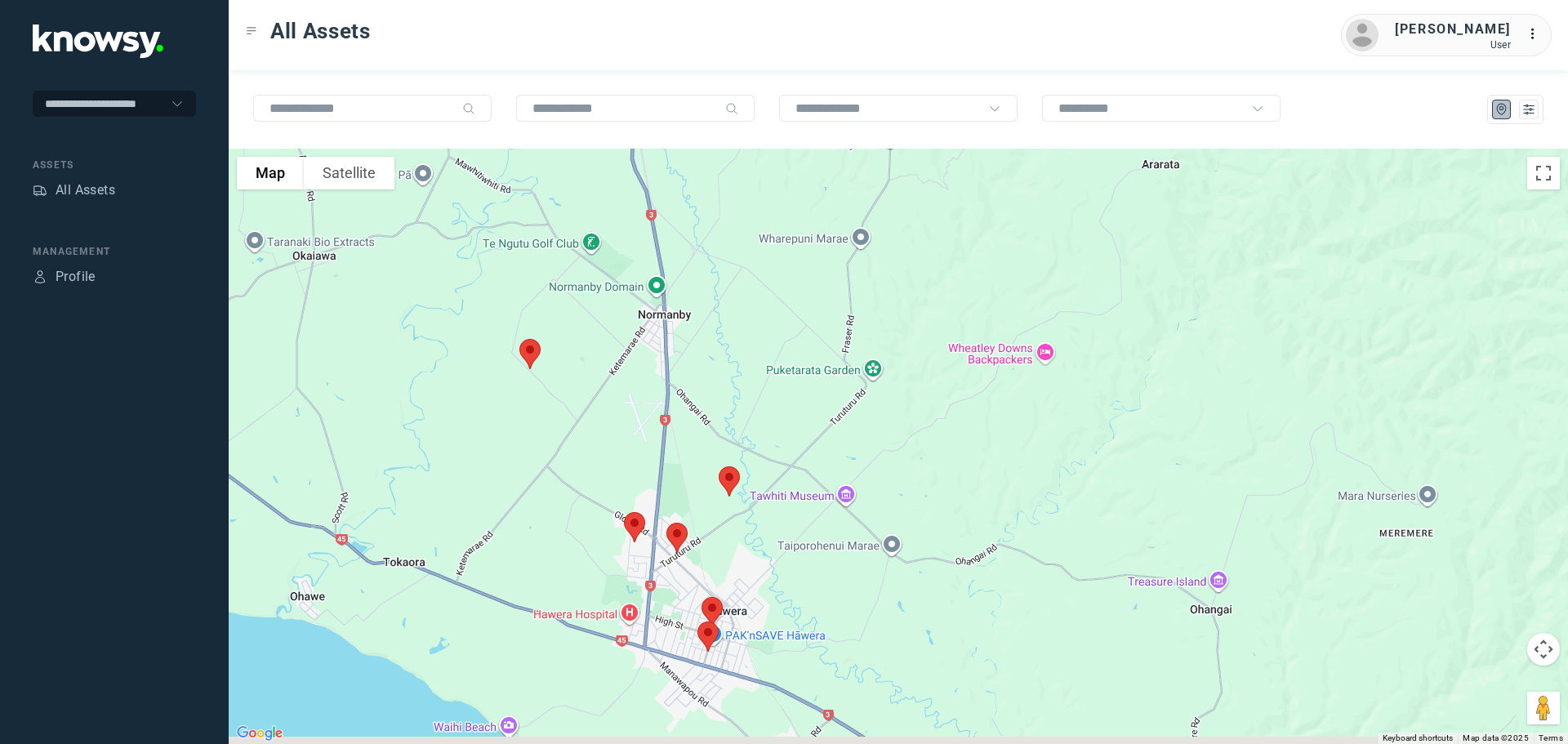
drag, startPoint x: 763, startPoint y: 670, endPoint x: 783, endPoint y: 540, distance: 131.5
click at [783, 544] on div at bounding box center [897, 446] width 1339 height 595
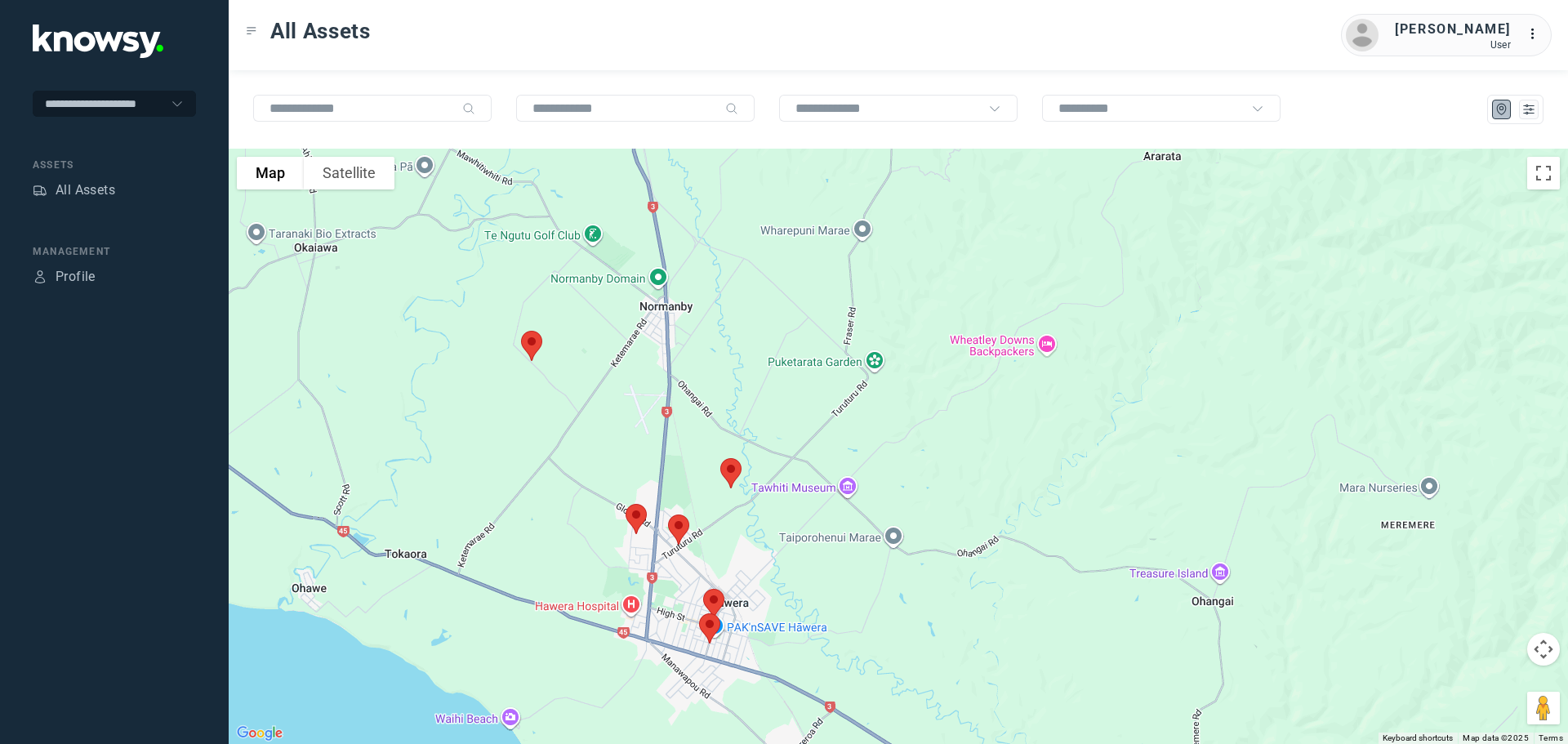
click at [680, 529] on img at bounding box center [678, 529] width 34 height 43
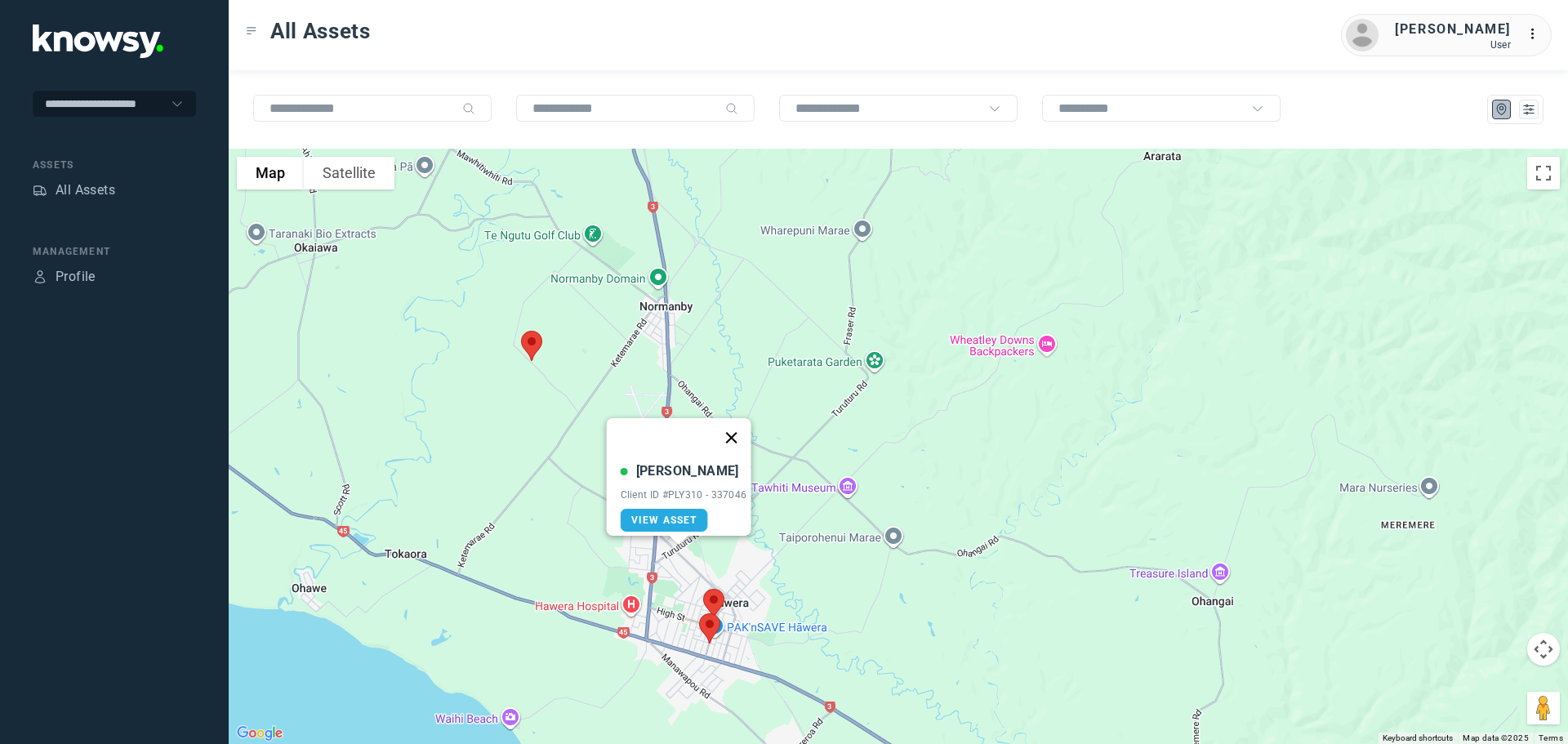
click at [738, 427] on button "Close" at bounding box center [730, 437] width 39 height 39
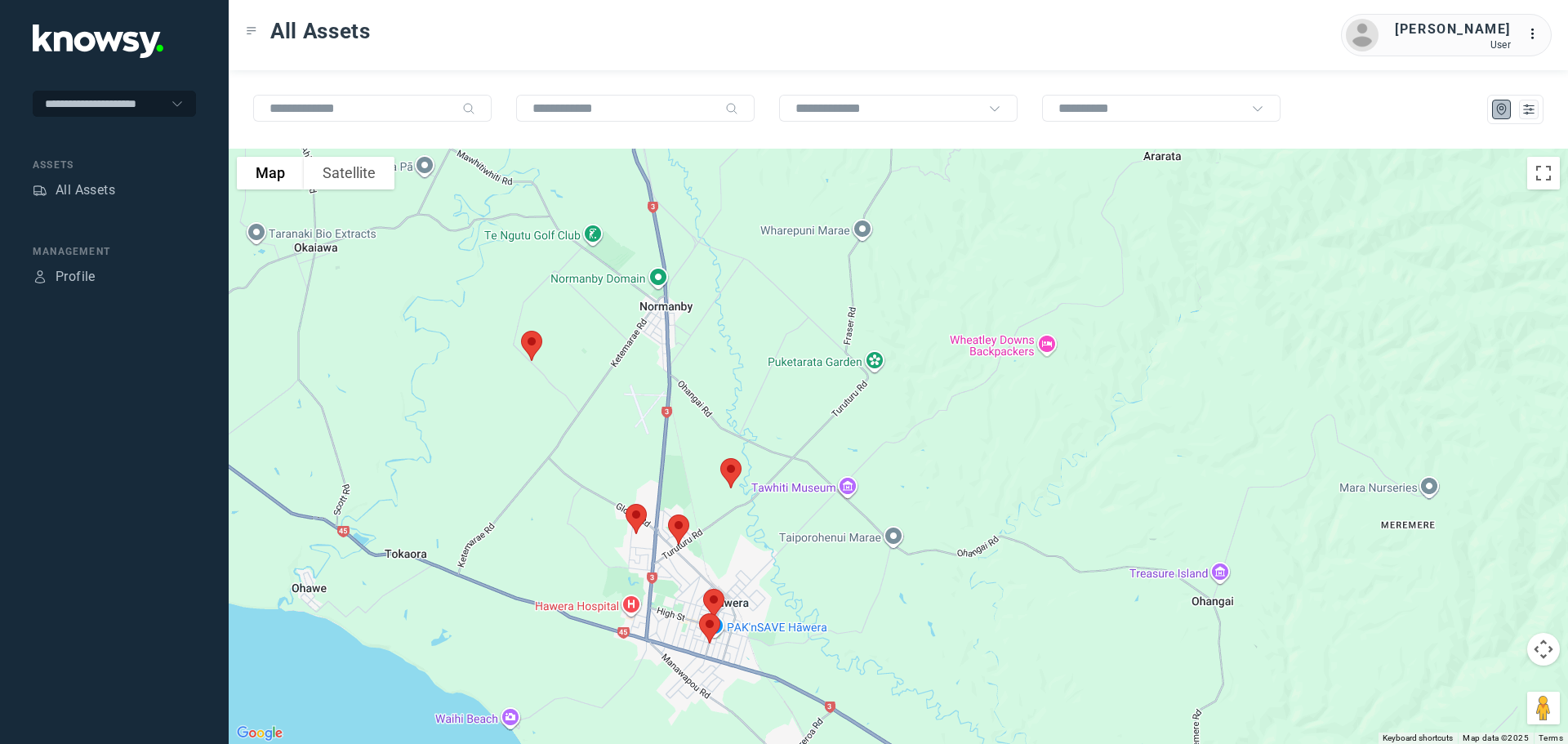
click at [638, 517] on img at bounding box center [636, 519] width 34 height 43
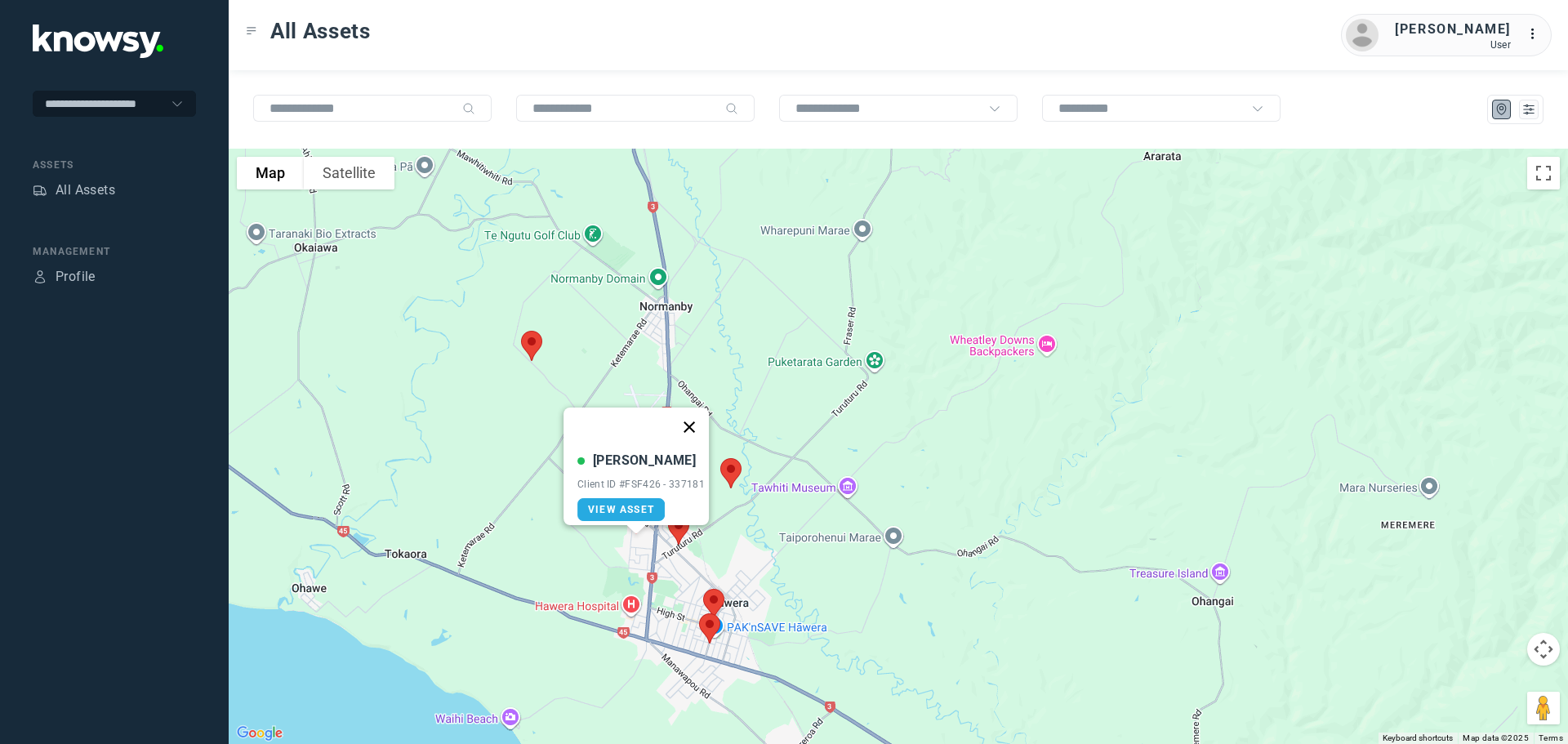
click at [704, 416] on button "Close" at bounding box center [689, 427] width 39 height 39
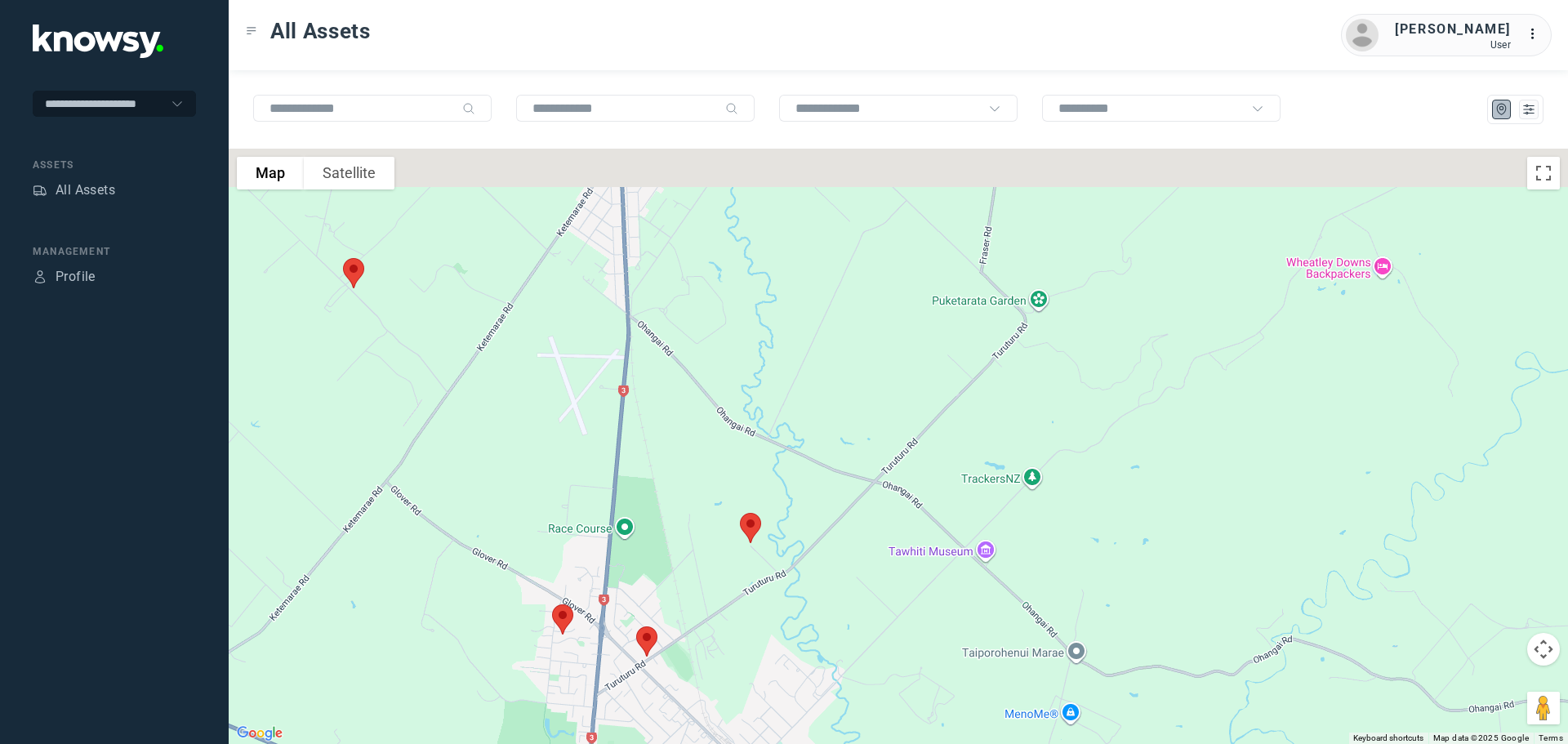
drag, startPoint x: 649, startPoint y: 235, endPoint x: 711, endPoint y: 478, distance: 250.8
click at [711, 478] on div at bounding box center [897, 446] width 1339 height 595
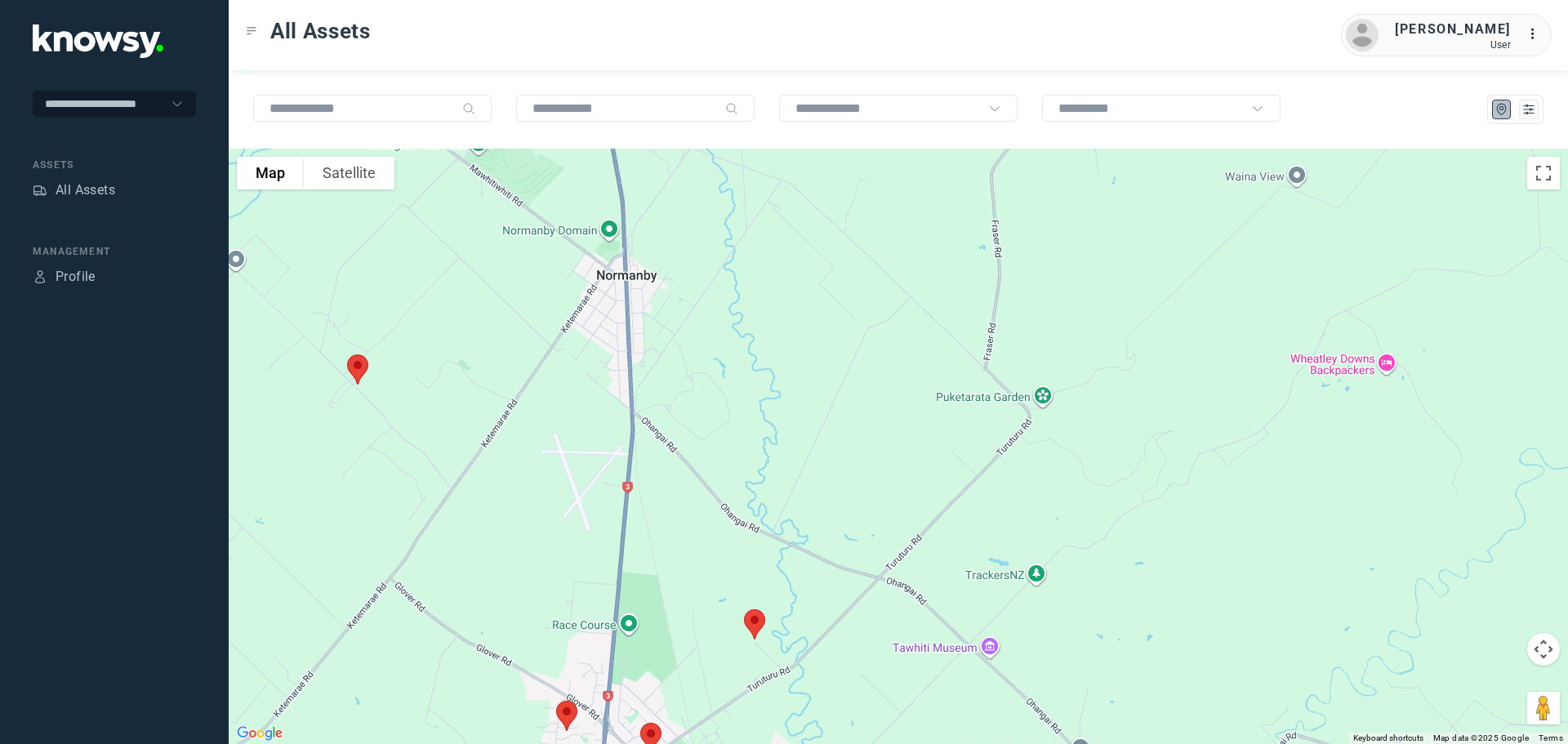
drag, startPoint x: 721, startPoint y: 371, endPoint x: 731, endPoint y: 492, distance: 121.4
click at [731, 492] on div at bounding box center [897, 446] width 1339 height 595
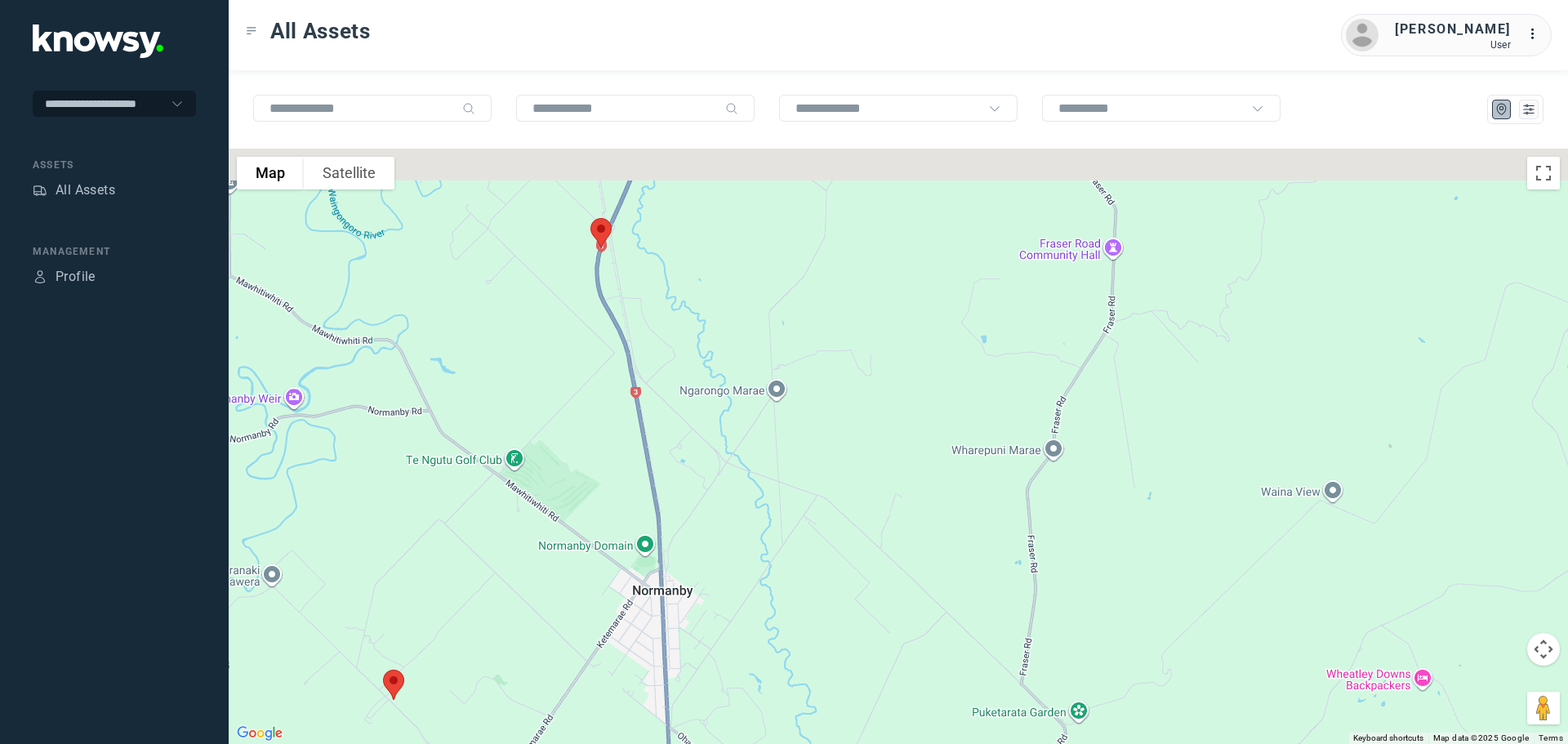
drag, startPoint x: 754, startPoint y: 479, endPoint x: 761, endPoint y: 508, distance: 29.8
click at [761, 508] on div at bounding box center [897, 446] width 1339 height 595
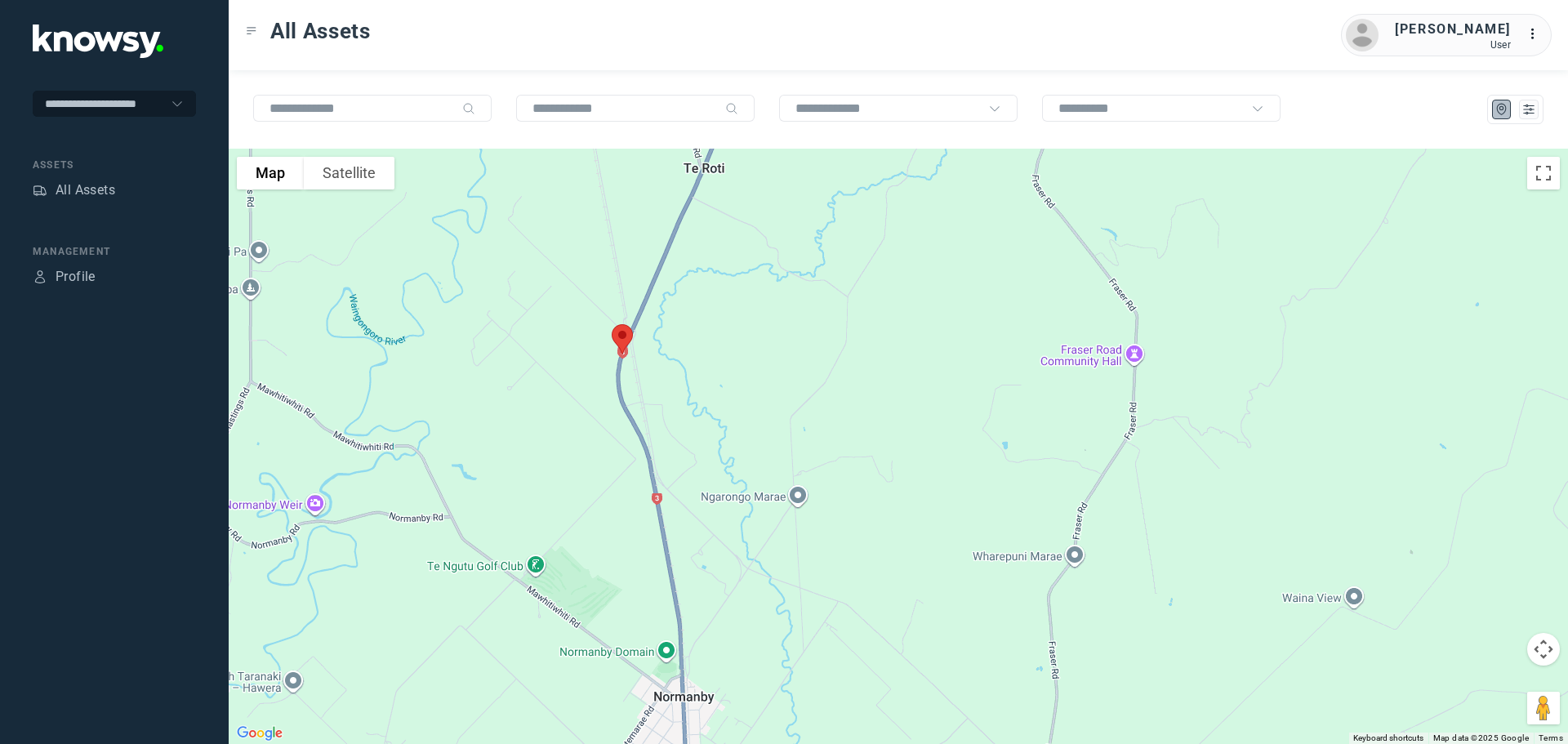
click at [761, 412] on div at bounding box center [897, 446] width 1339 height 595
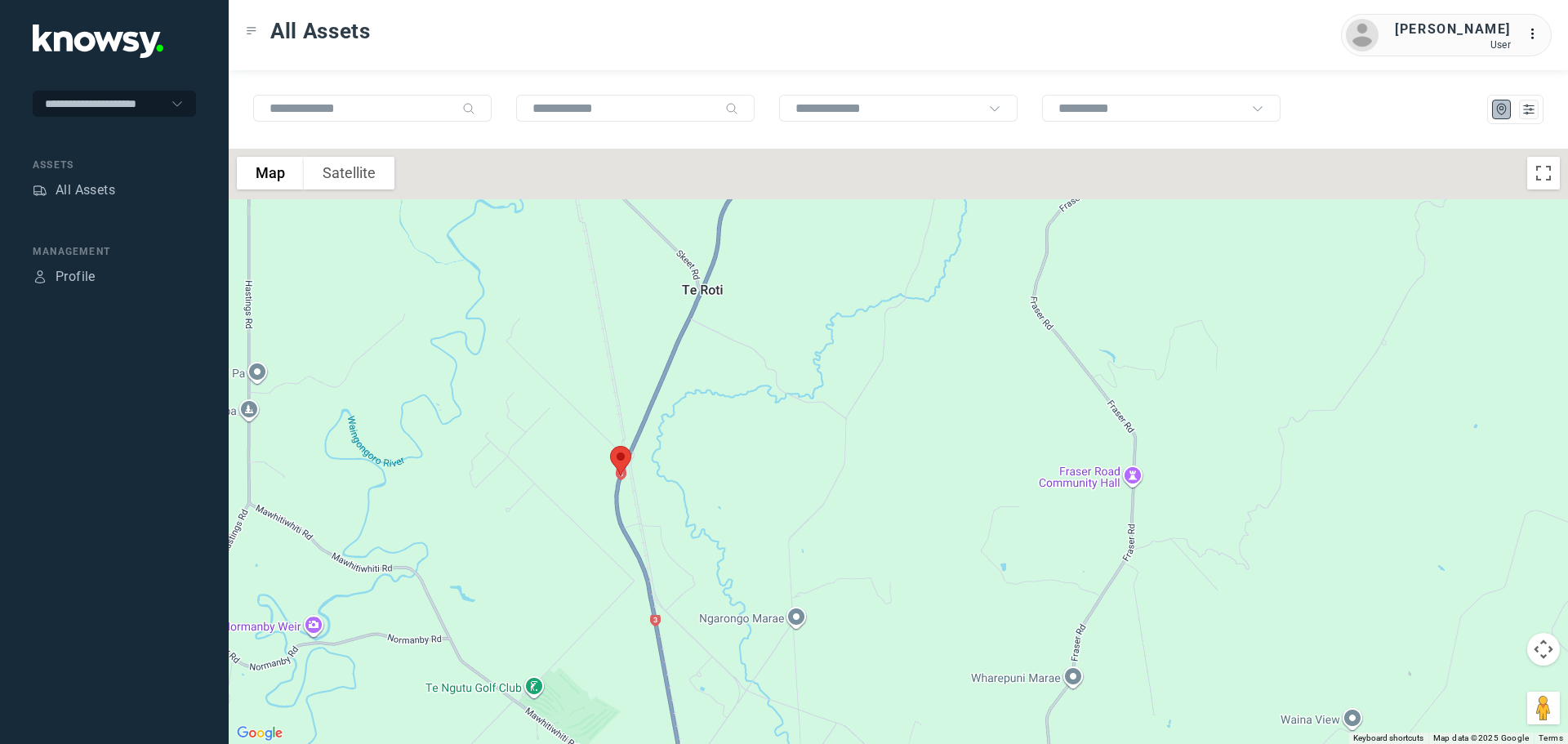
drag, startPoint x: 739, startPoint y: 321, endPoint x: 704, endPoint y: 571, distance: 252.4
click at [705, 570] on div at bounding box center [897, 446] width 1339 height 595
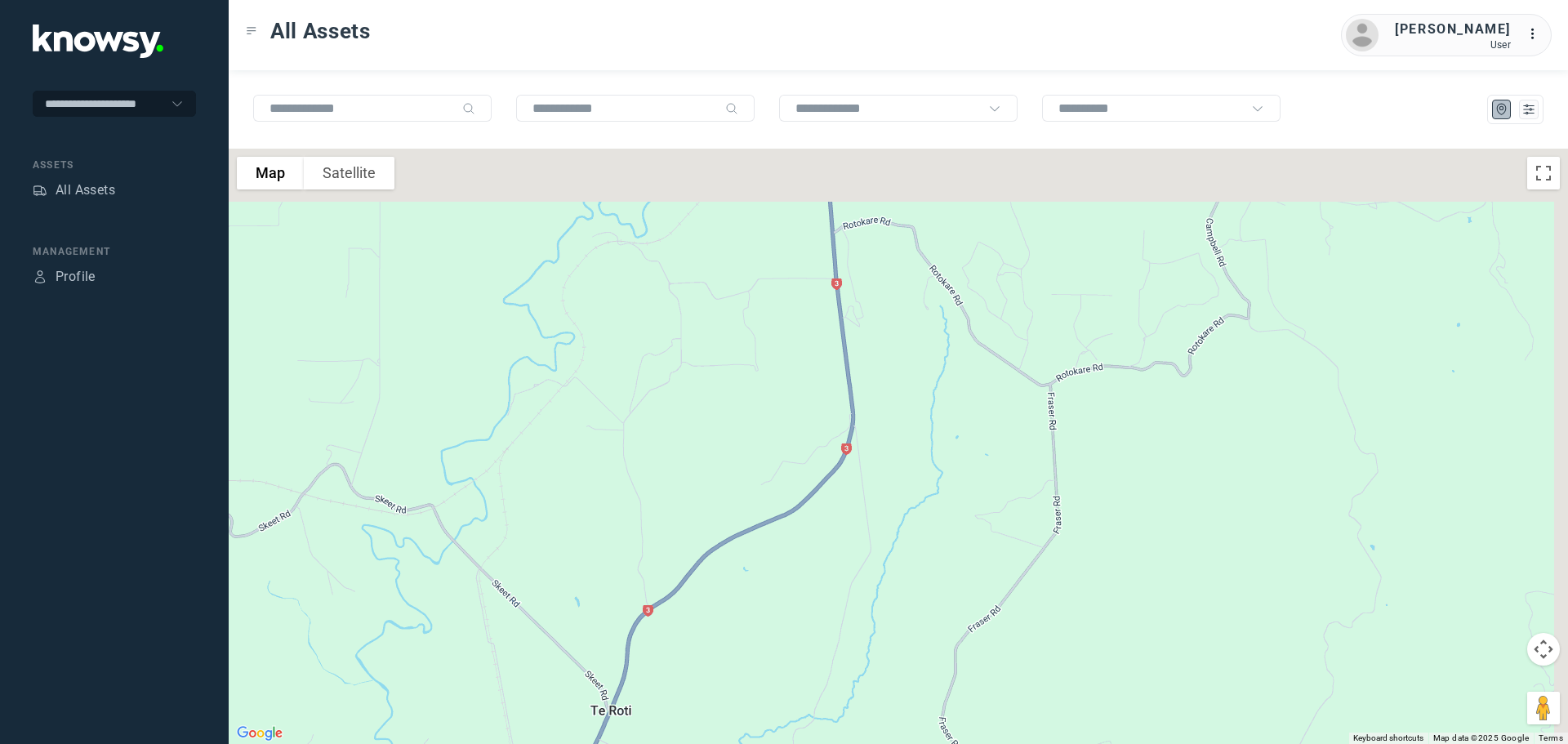
drag, startPoint x: 706, startPoint y: 601, endPoint x: 673, endPoint y: 619, distance: 37.6
click at [684, 624] on div at bounding box center [897, 446] width 1339 height 595
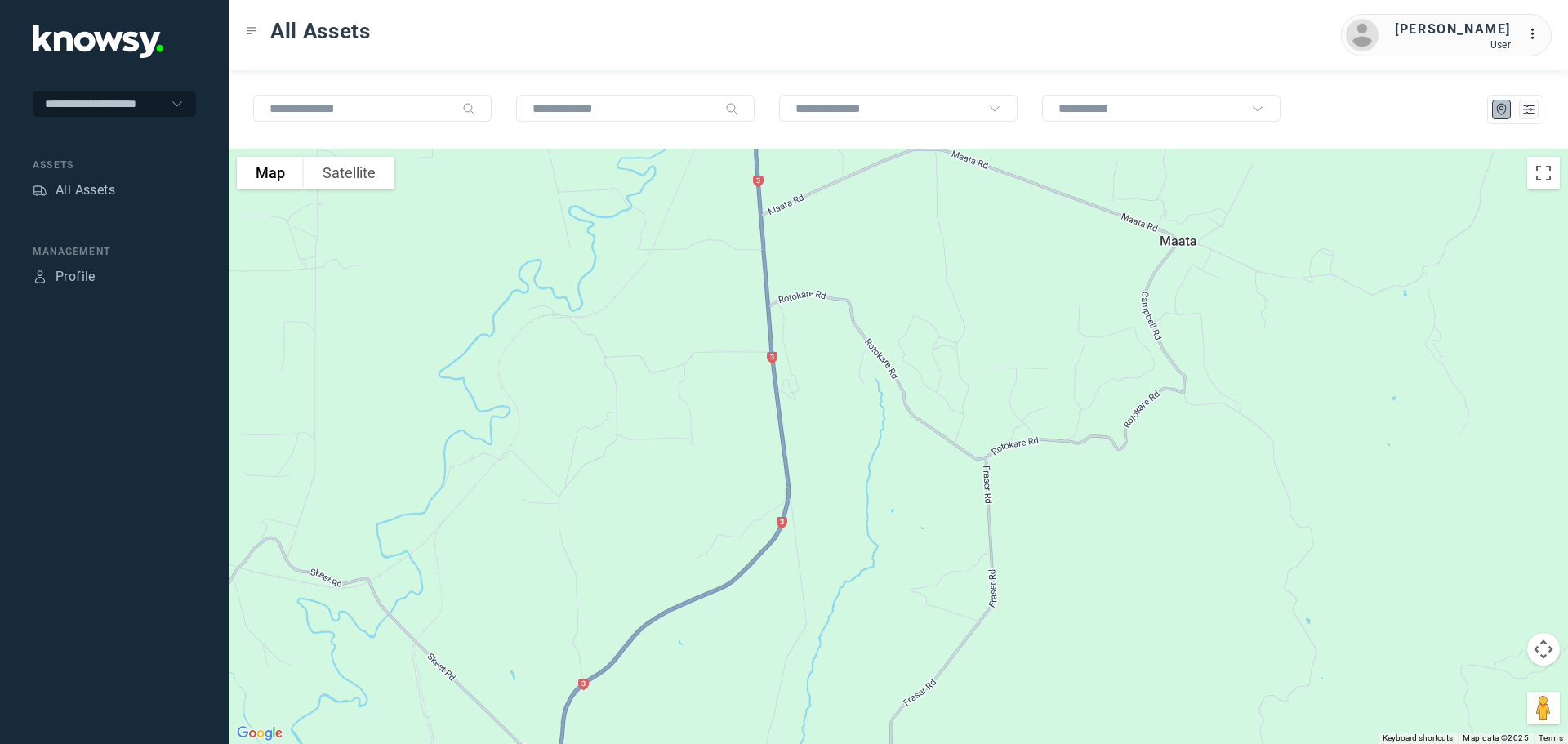
drag, startPoint x: 726, startPoint y: 447, endPoint x: 716, endPoint y: 584, distance: 137.4
click at [718, 594] on div at bounding box center [897, 446] width 1339 height 595
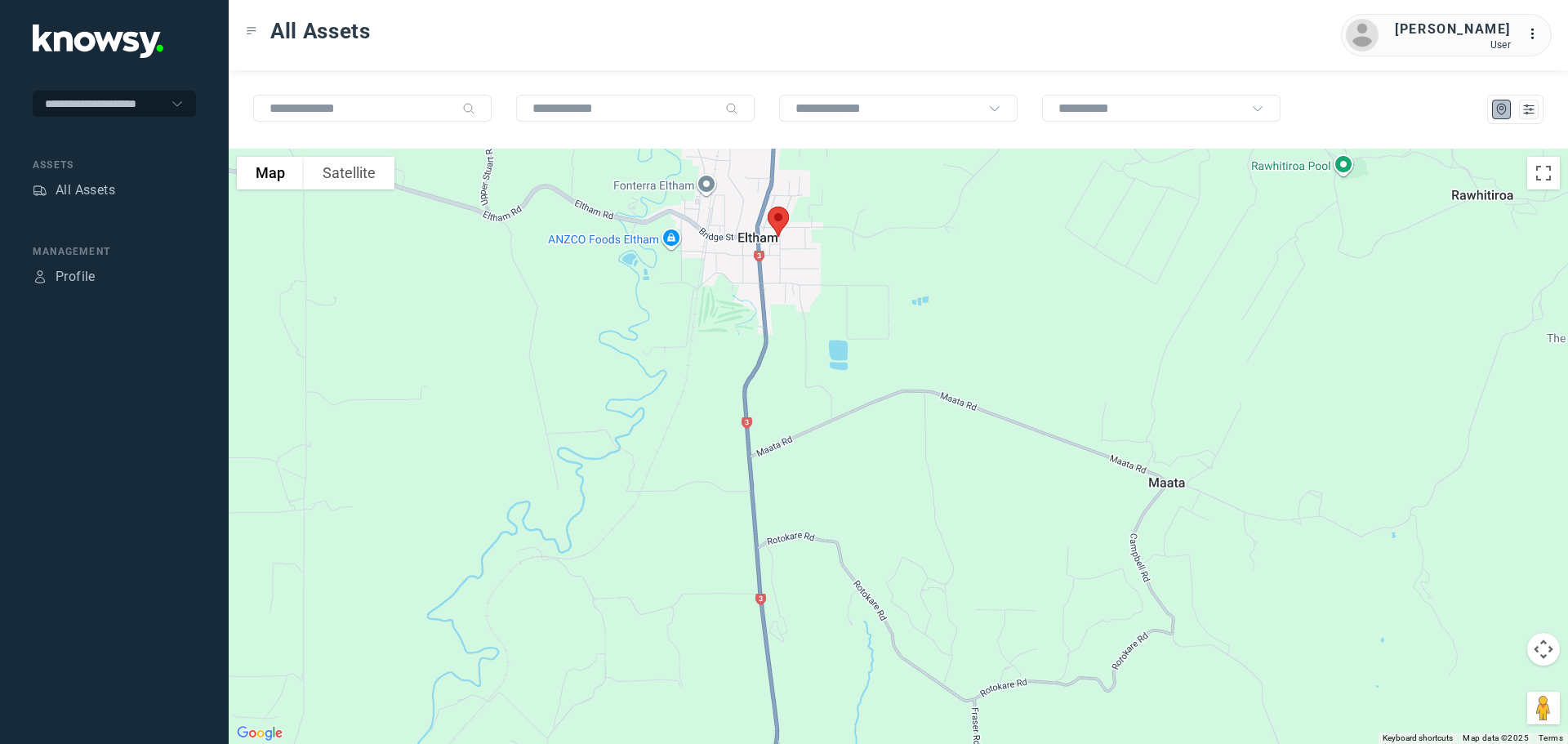
click at [704, 547] on div at bounding box center [897, 446] width 1339 height 595
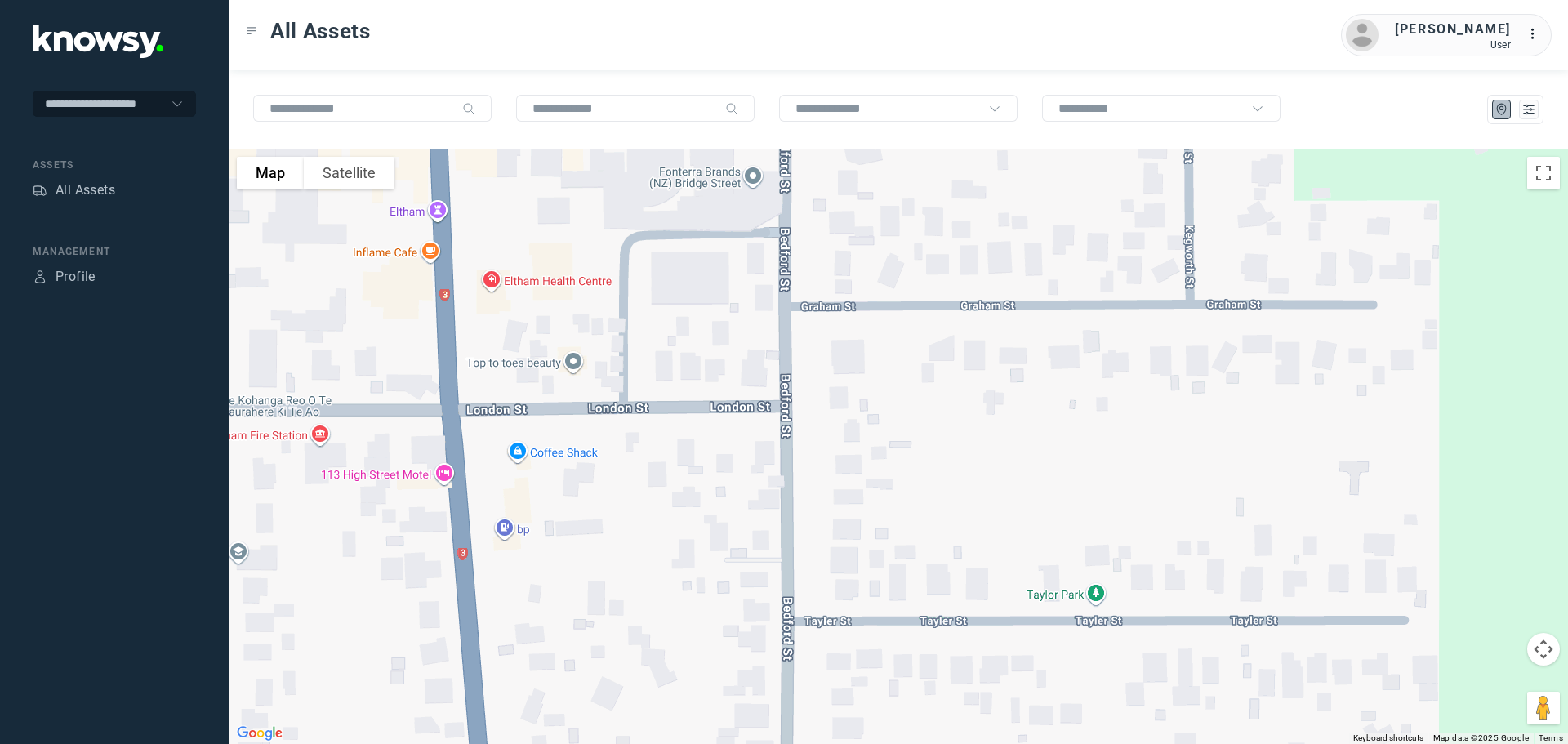
drag, startPoint x: 766, startPoint y: 302, endPoint x: 779, endPoint y: 548, distance: 246.3
click at [779, 539] on div at bounding box center [897, 446] width 1339 height 595
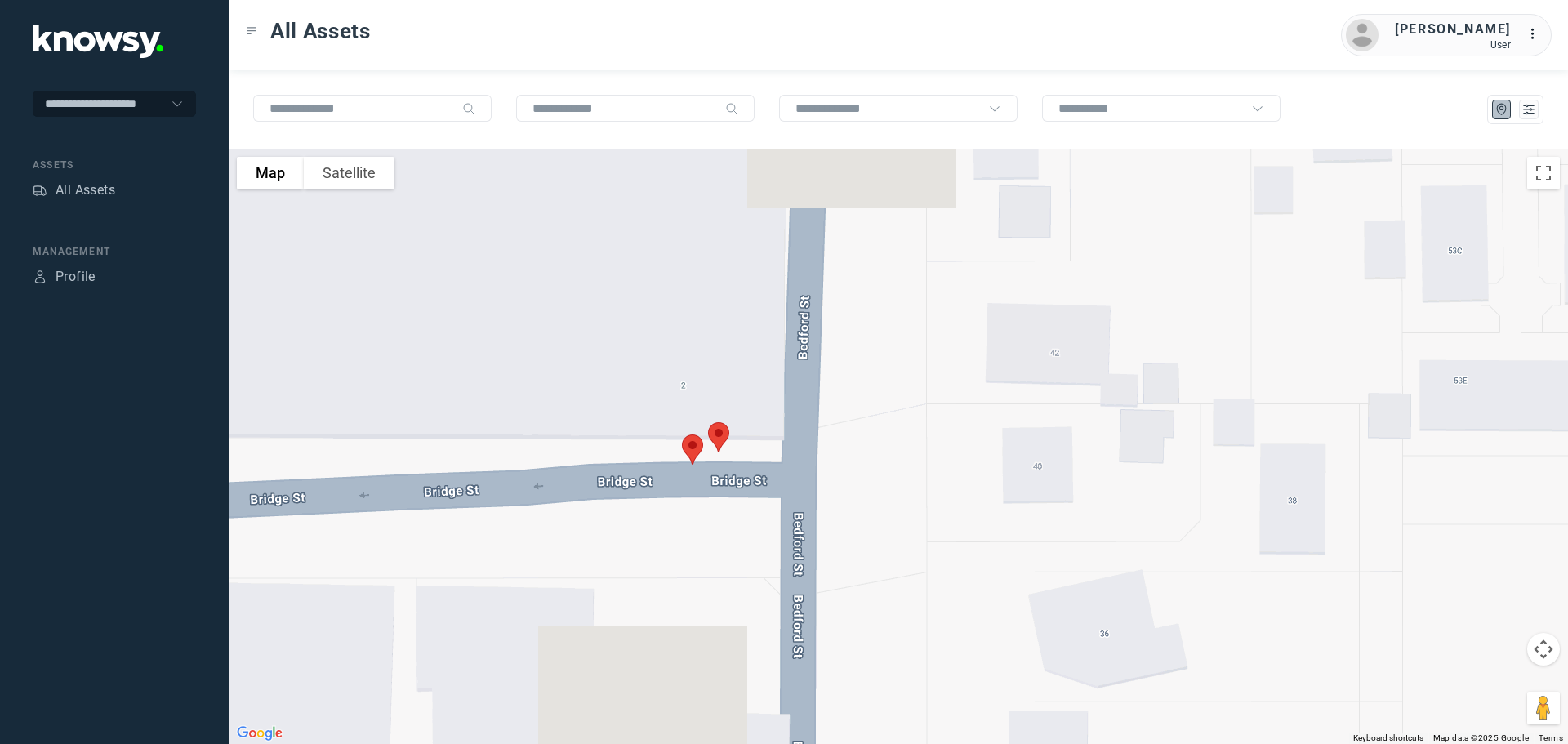
click at [724, 432] on img at bounding box center [719, 437] width 34 height 43
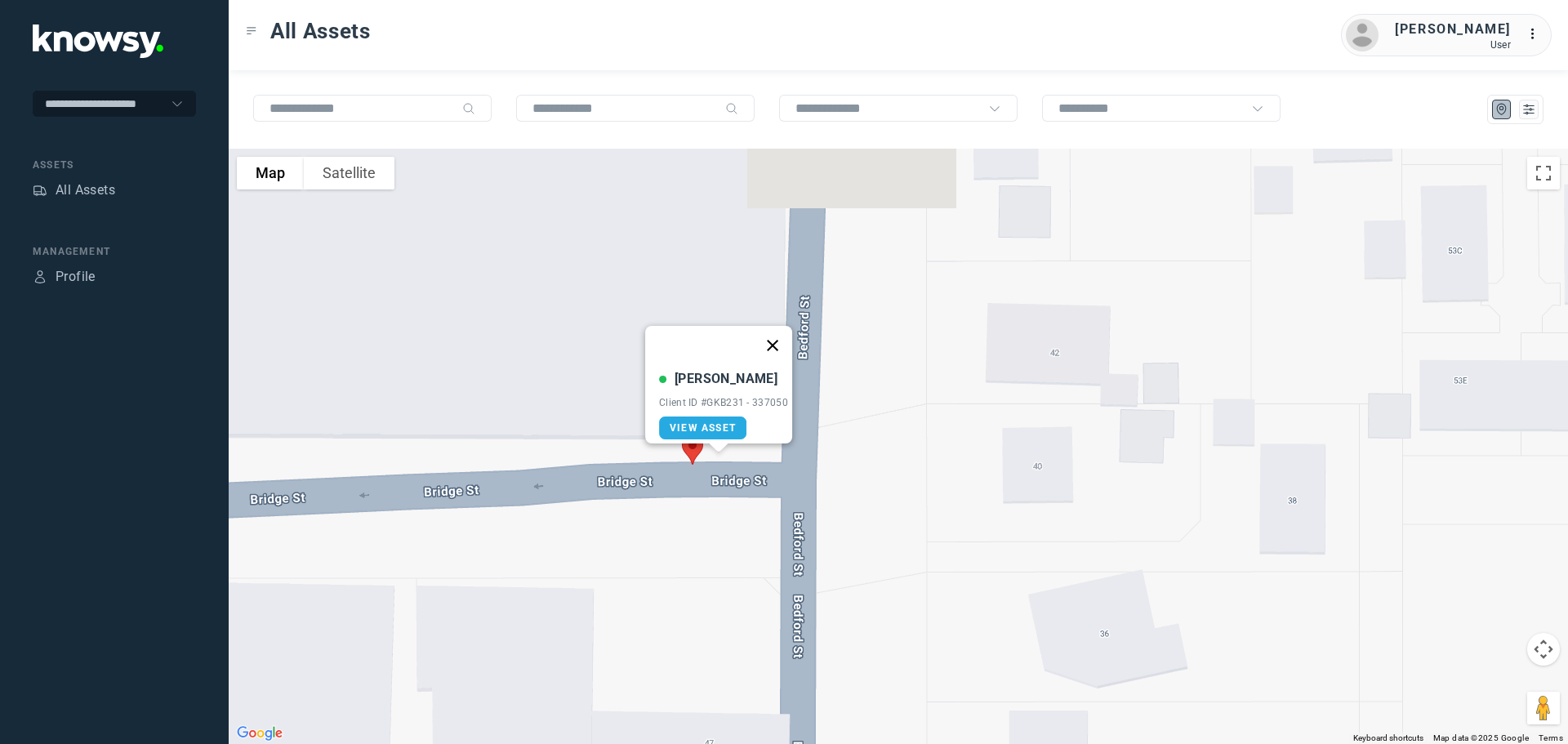
click at [781, 336] on button "Close" at bounding box center [772, 345] width 39 height 39
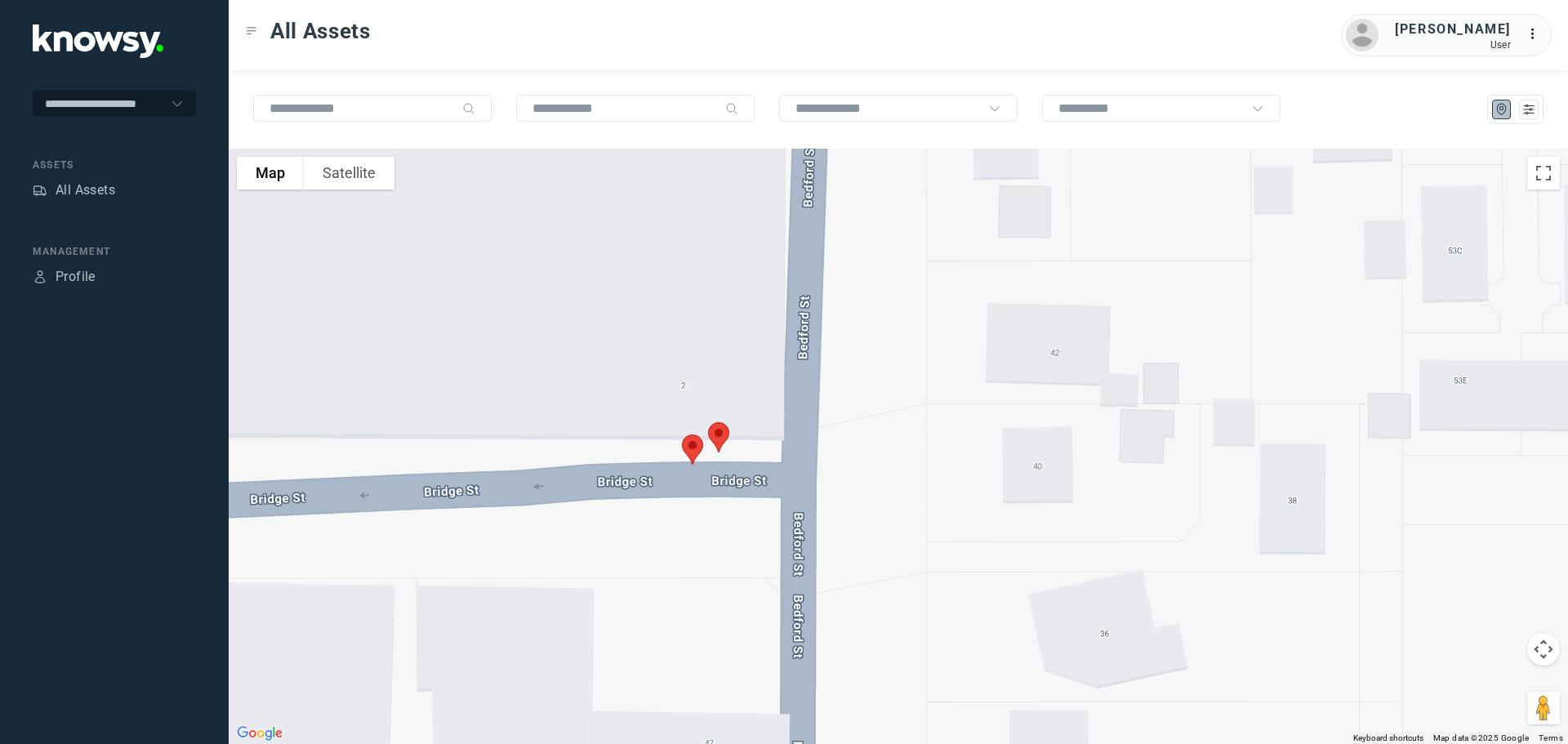
click at [689, 445] on img at bounding box center [692, 449] width 34 height 43
click at [761, 343] on button "Close" at bounding box center [748, 357] width 39 height 39
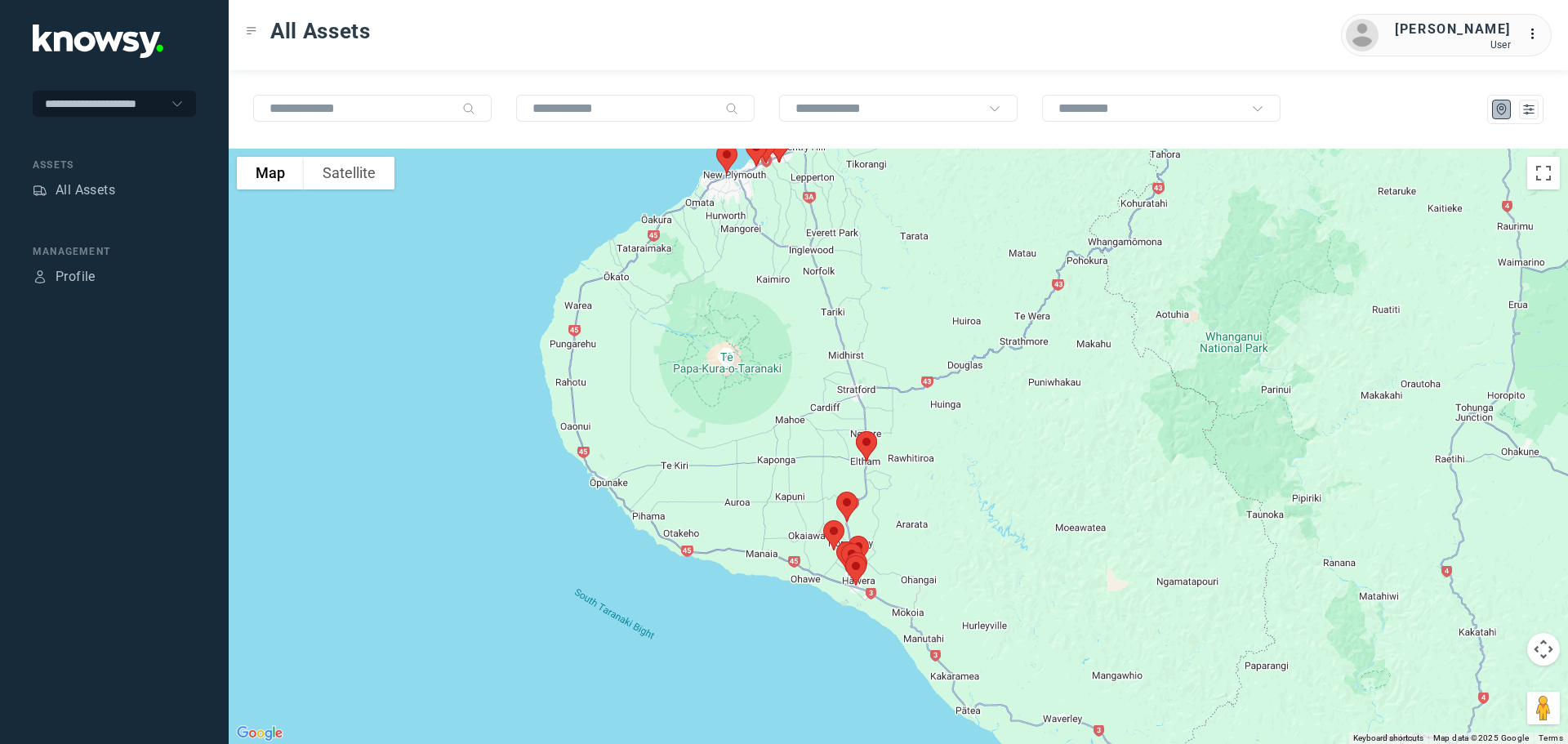
drag, startPoint x: 837, startPoint y: 534, endPoint x: 785, endPoint y: 300, distance: 239.7
click at [796, 324] on div "To navigate, press the arrow keys." at bounding box center [897, 446] width 1339 height 595
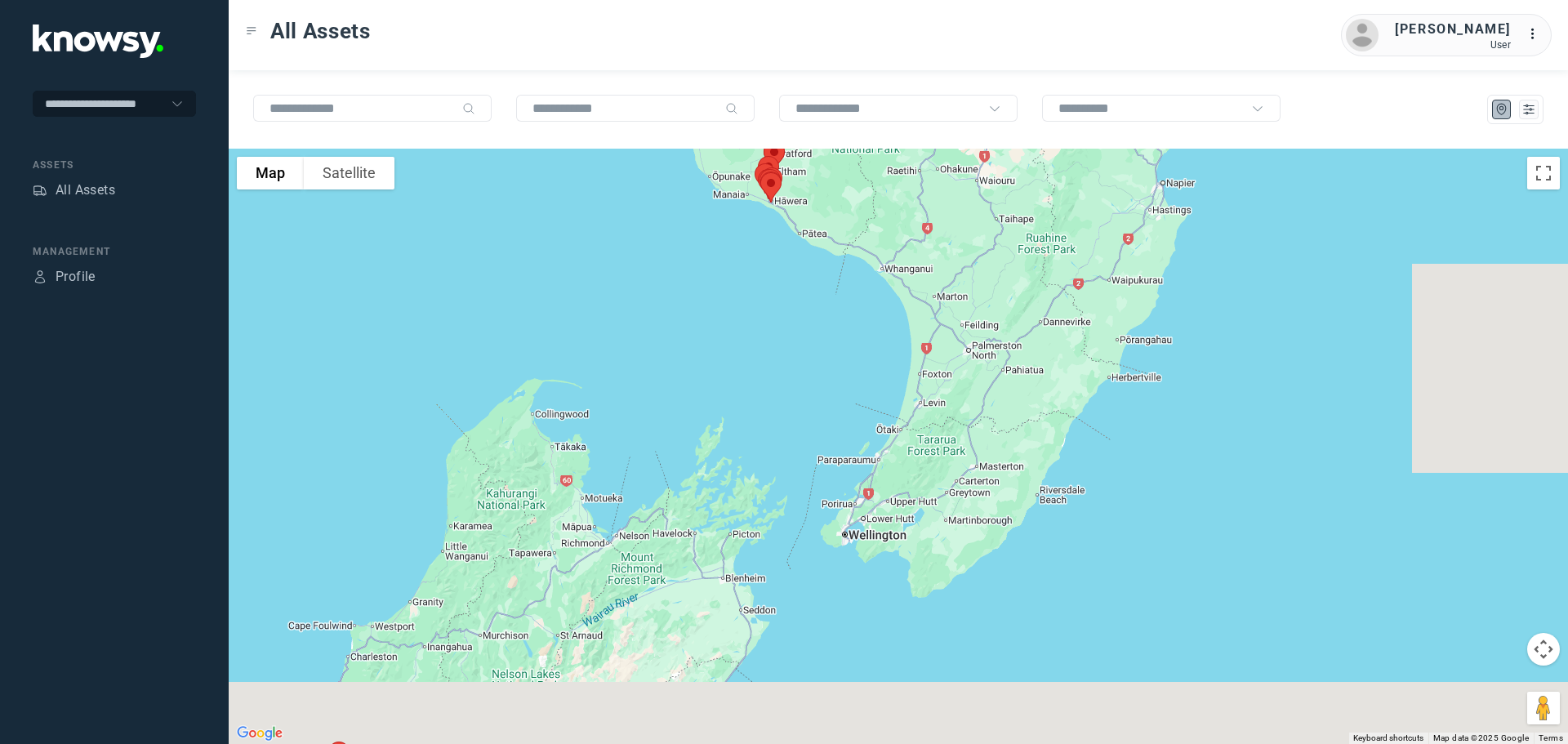
drag, startPoint x: 1019, startPoint y: 678, endPoint x: 808, endPoint y: 322, distance: 413.8
click at [812, 326] on div at bounding box center [897, 446] width 1339 height 595
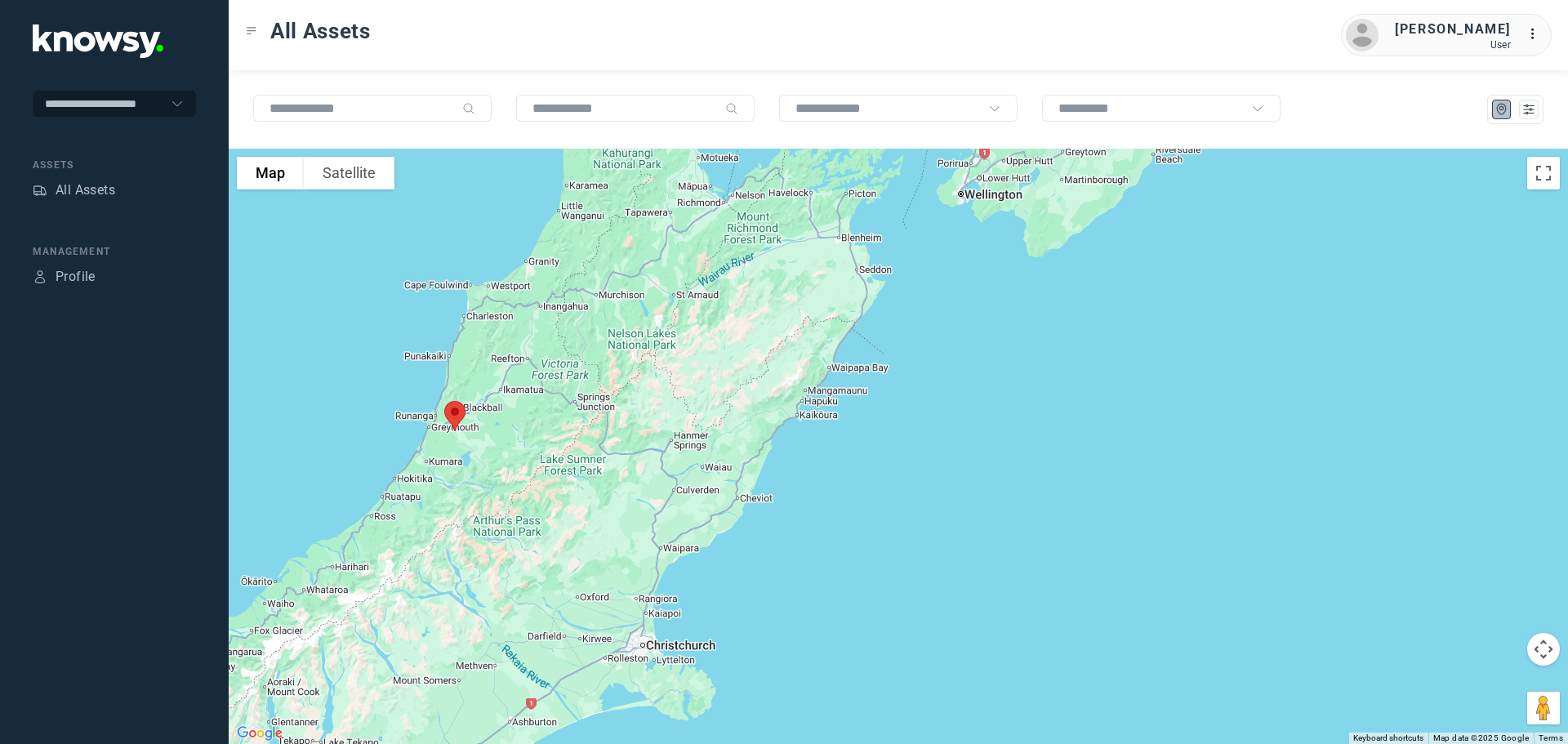
drag, startPoint x: 680, startPoint y: 484, endPoint x: 854, endPoint y: 270, distance: 275.8
click at [863, 264] on div at bounding box center [897, 446] width 1339 height 595
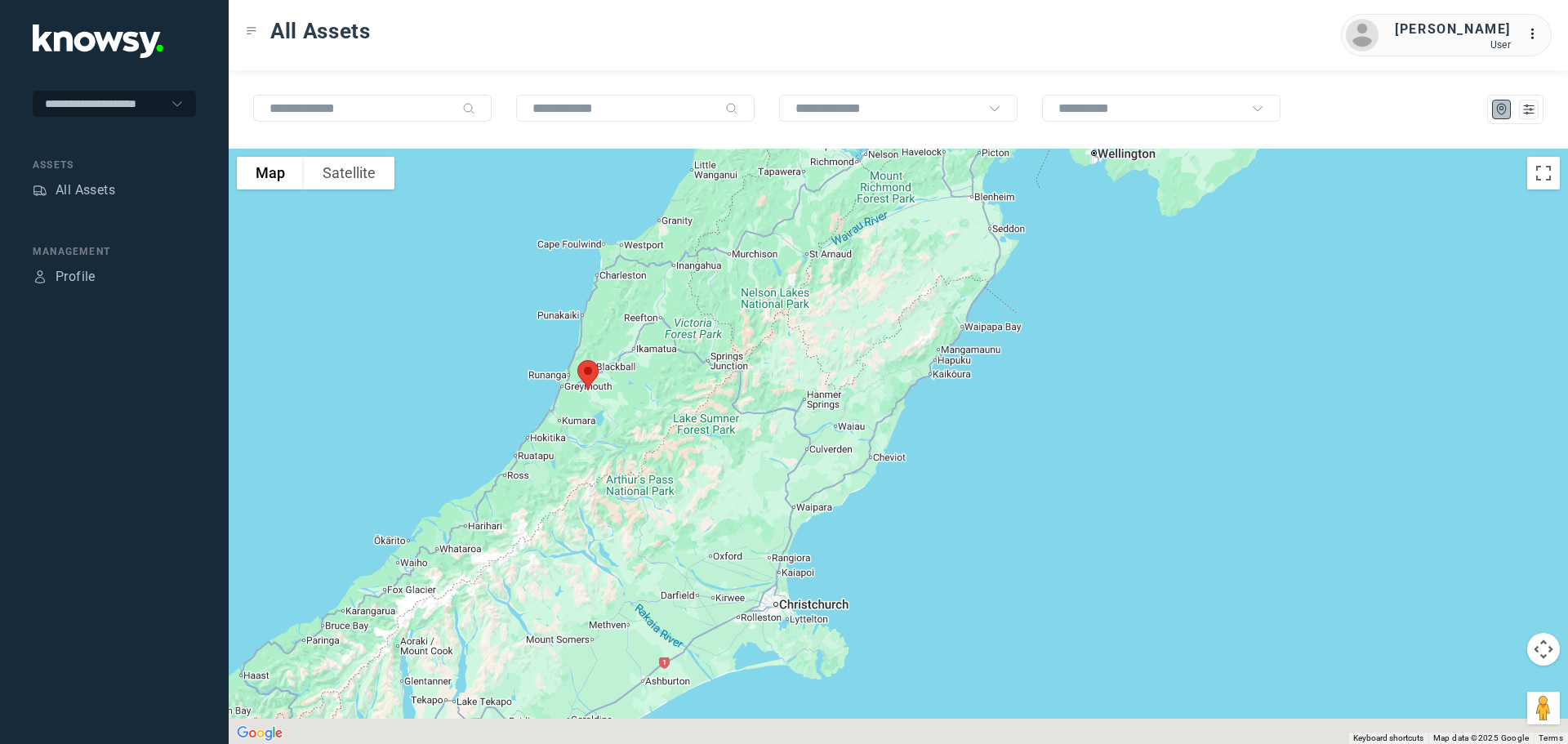
drag, startPoint x: 595, startPoint y: 388, endPoint x: 736, endPoint y: 344, distance: 147.7
click at [736, 344] on div at bounding box center [897, 446] width 1339 height 595
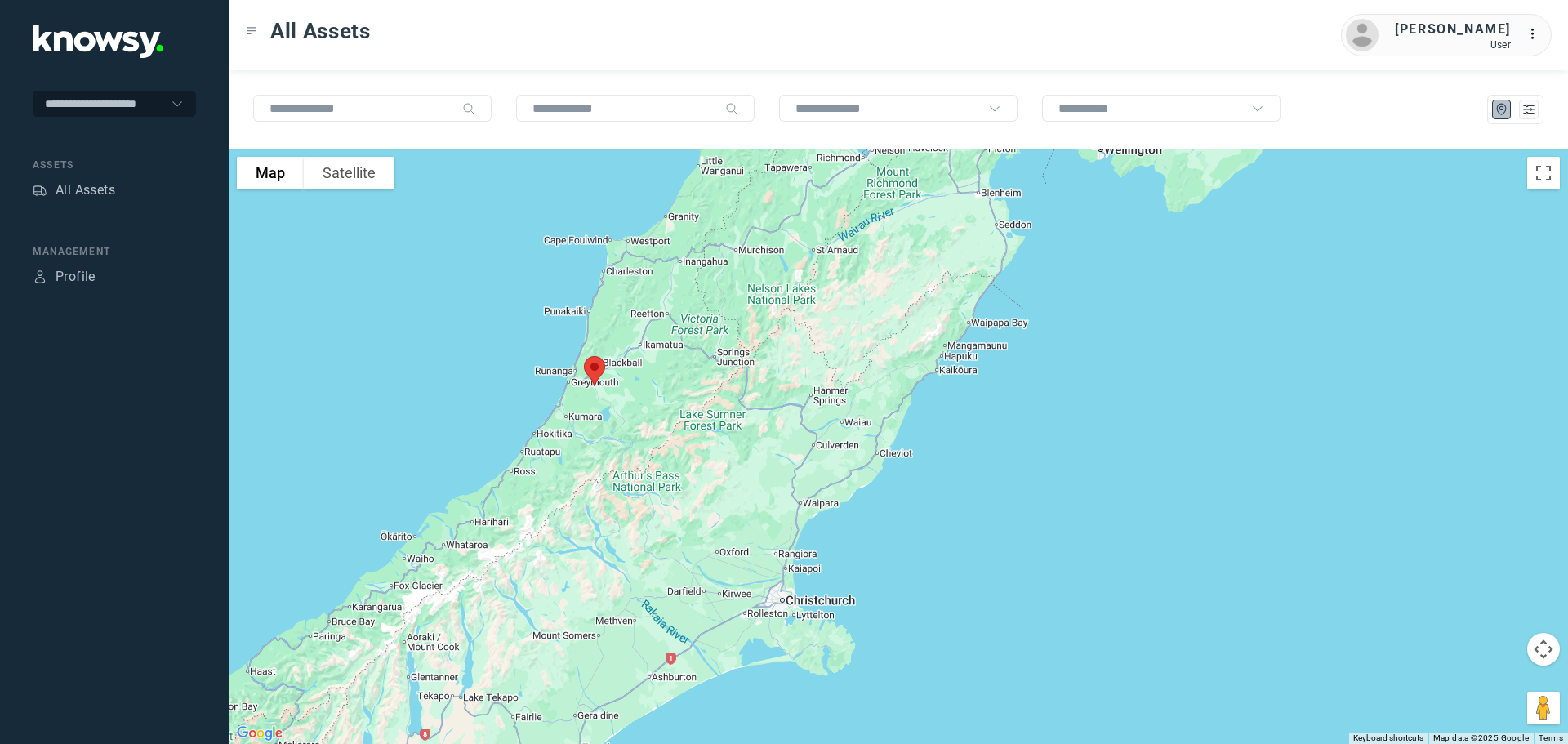
click at [598, 369] on img at bounding box center [594, 371] width 34 height 43
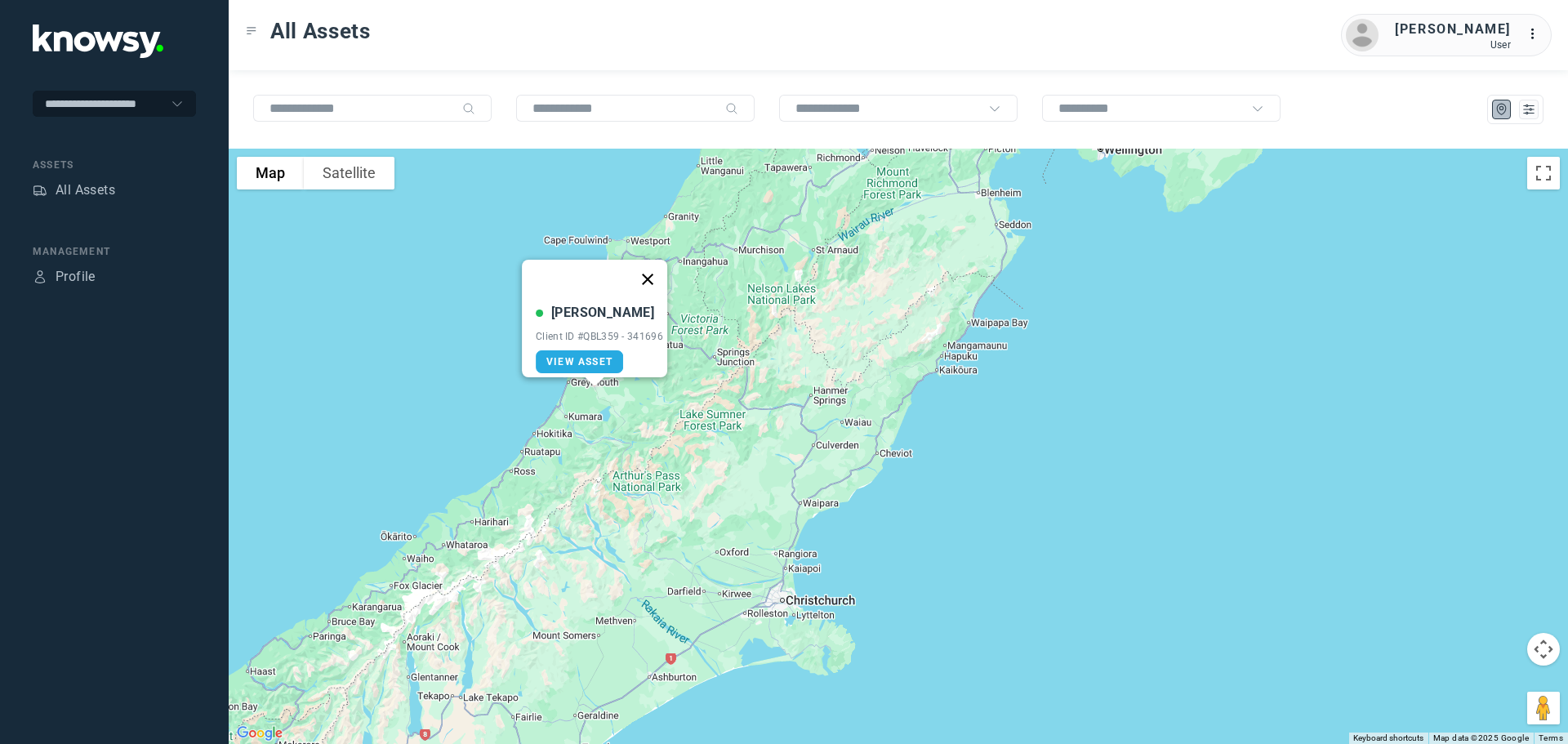
click at [651, 268] on button "Close" at bounding box center [647, 278] width 39 height 39
